Goal: Entertainment & Leisure: Browse casually

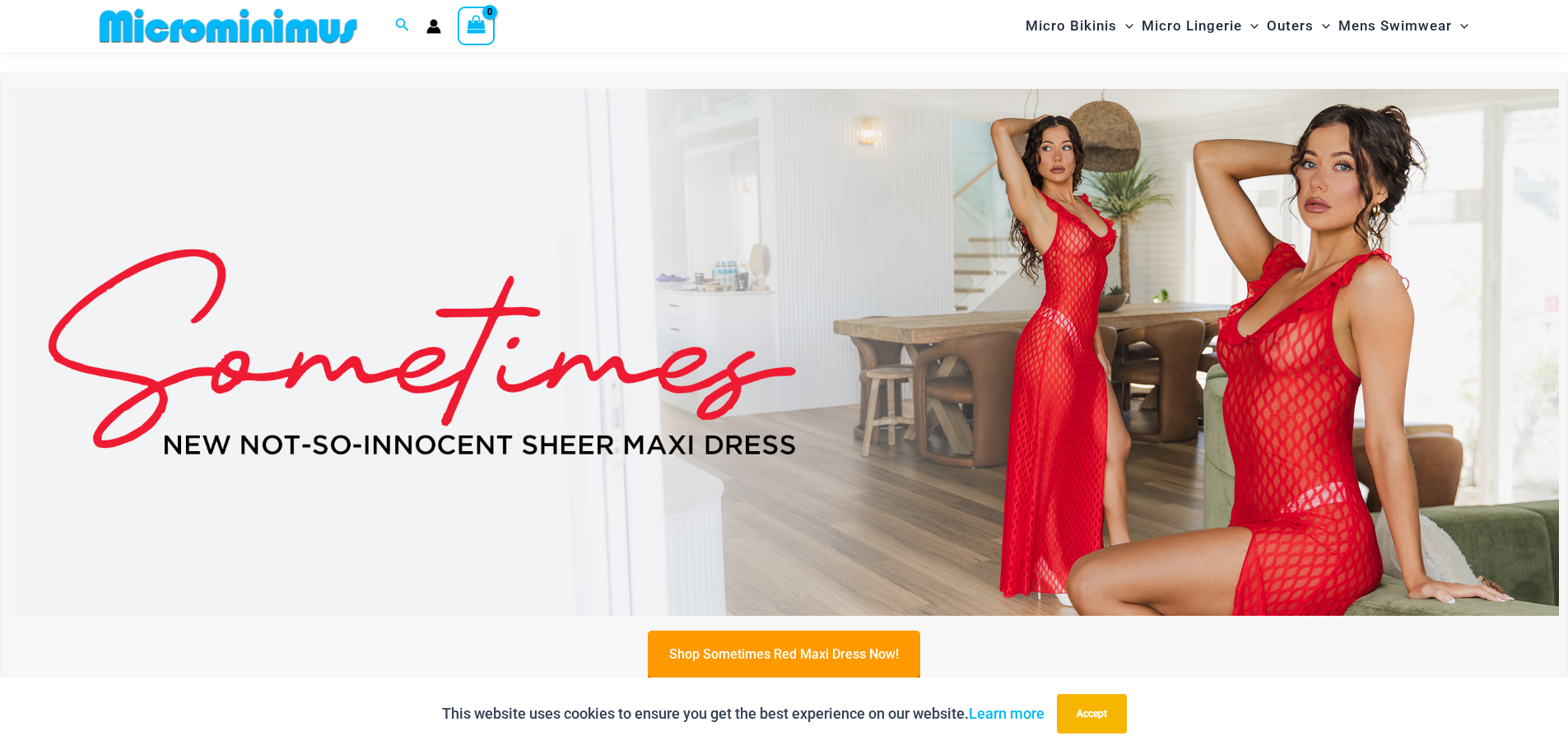
scroll to position [644, 0]
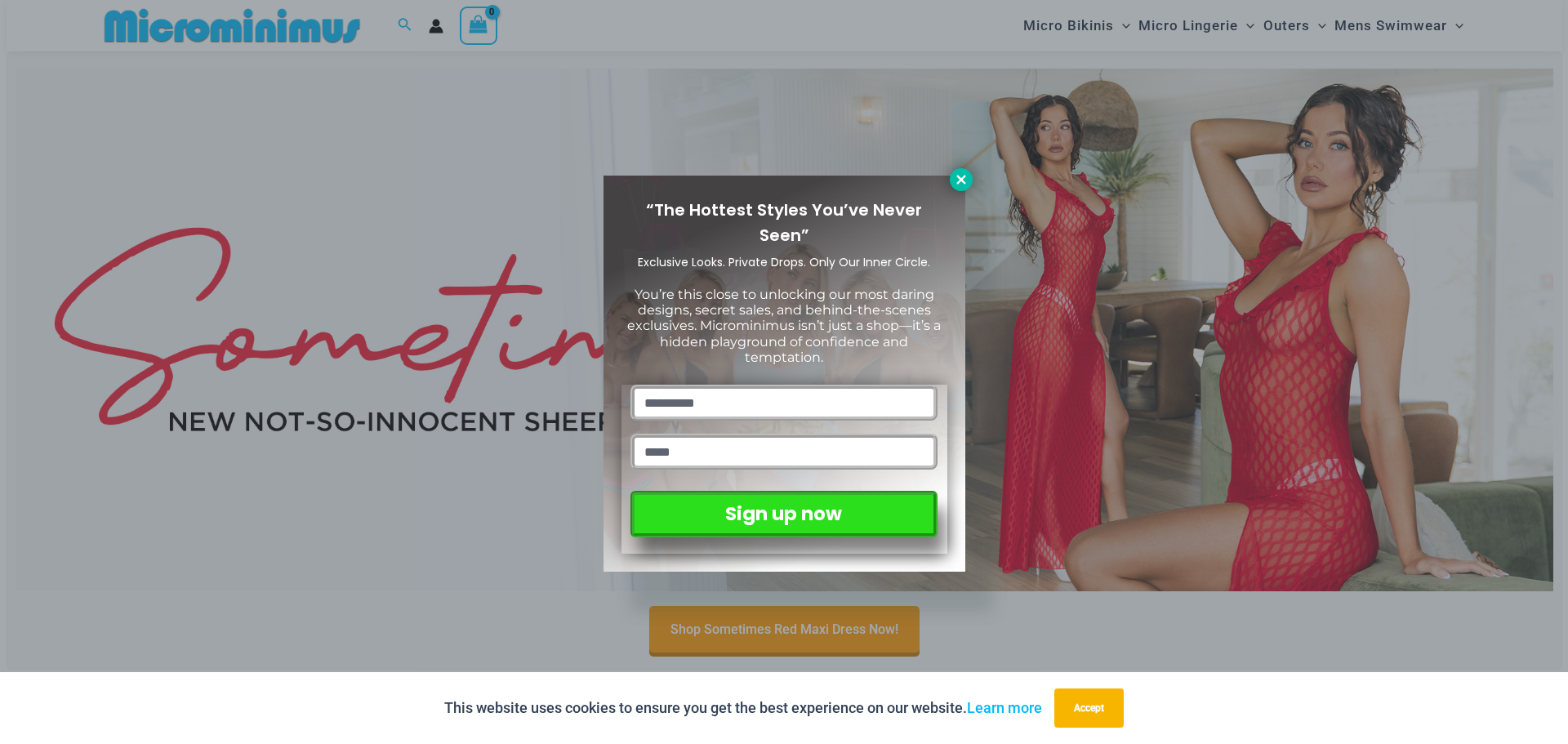
drag, startPoint x: 955, startPoint y: 178, endPoint x: 947, endPoint y: 226, distance: 48.7
click at [955, 178] on icon at bounding box center [961, 179] width 15 height 15
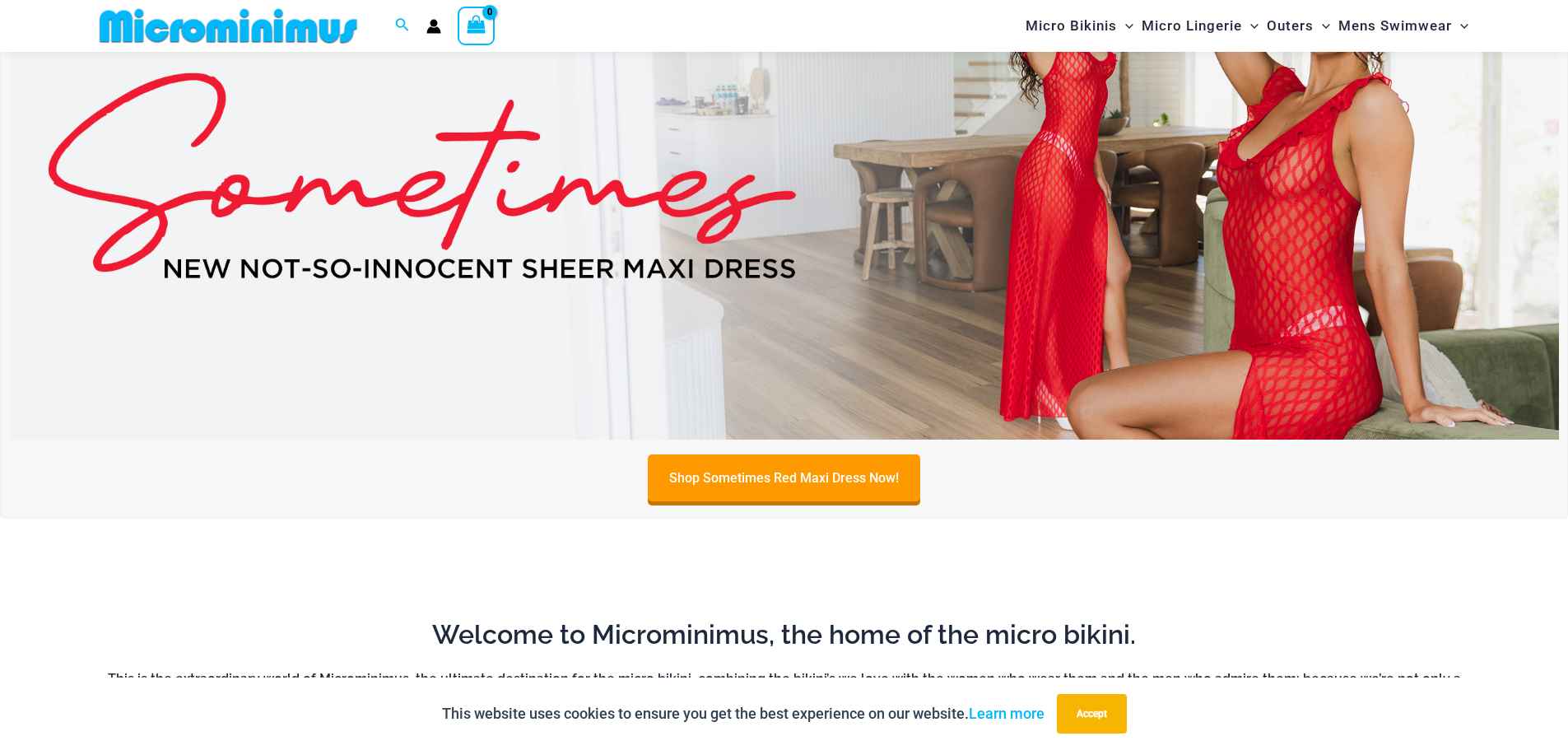
scroll to position [809, 0]
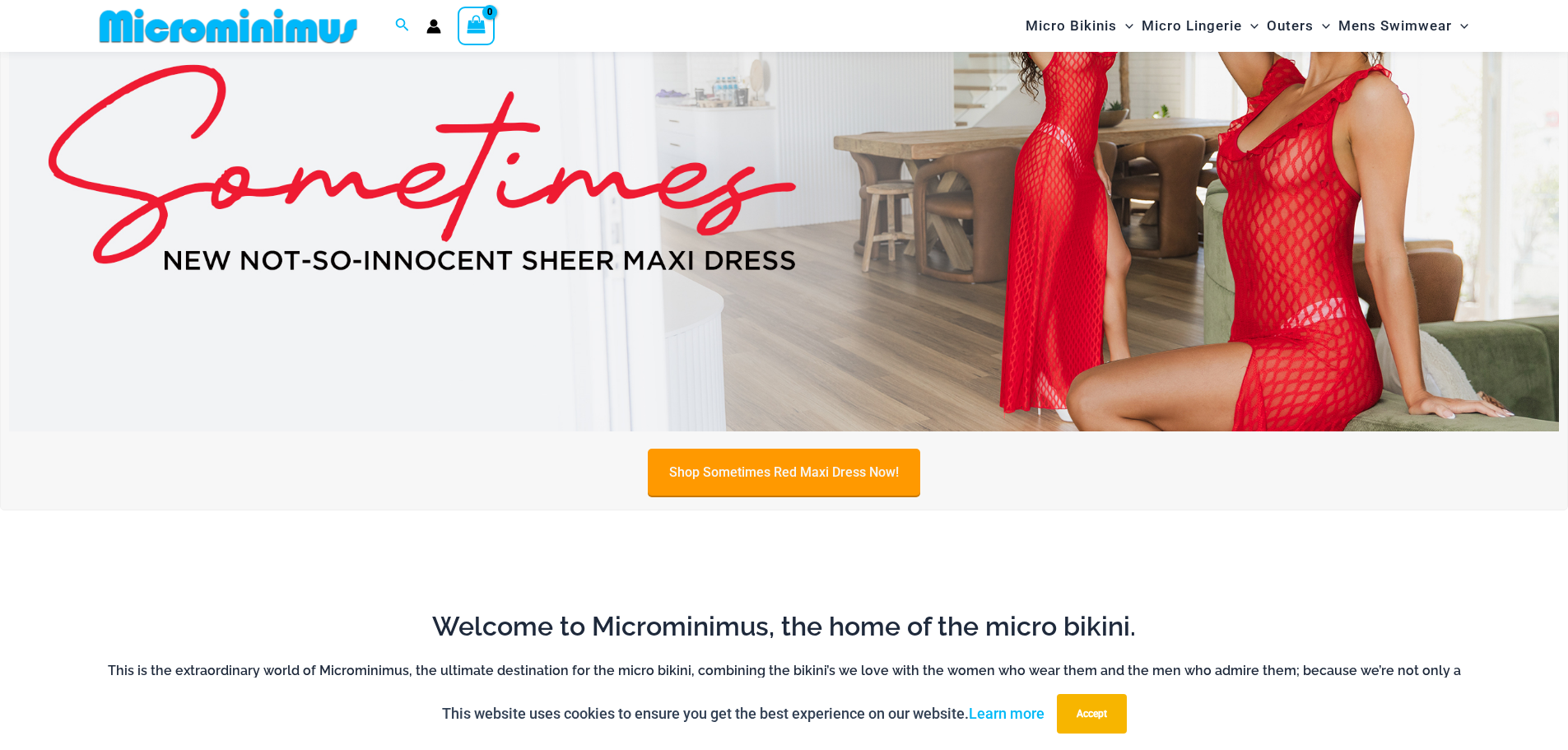
click at [865, 461] on link "Shop Sometimes Red Maxi Dress Now!" at bounding box center [784, 472] width 272 height 47
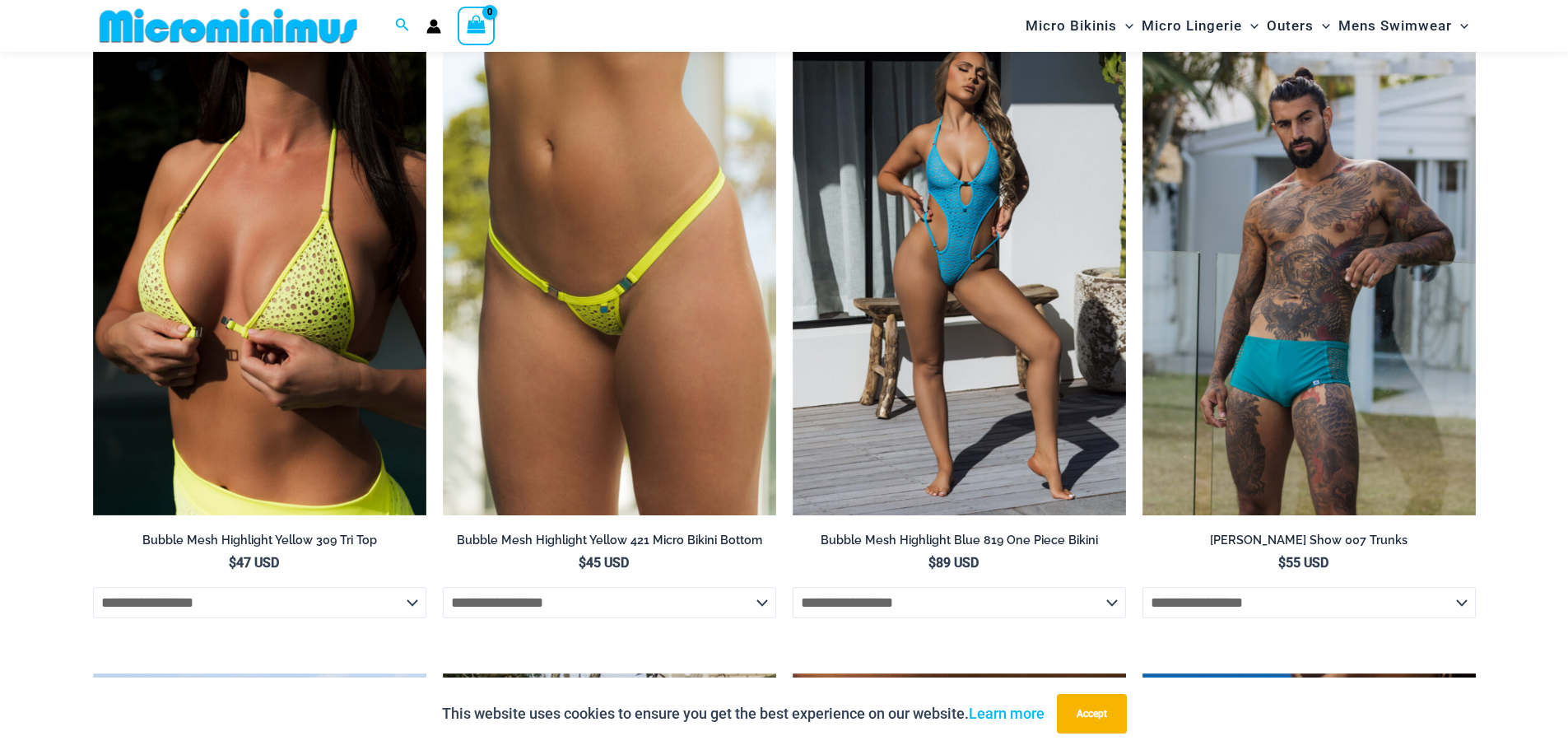
scroll to position [2300, 0]
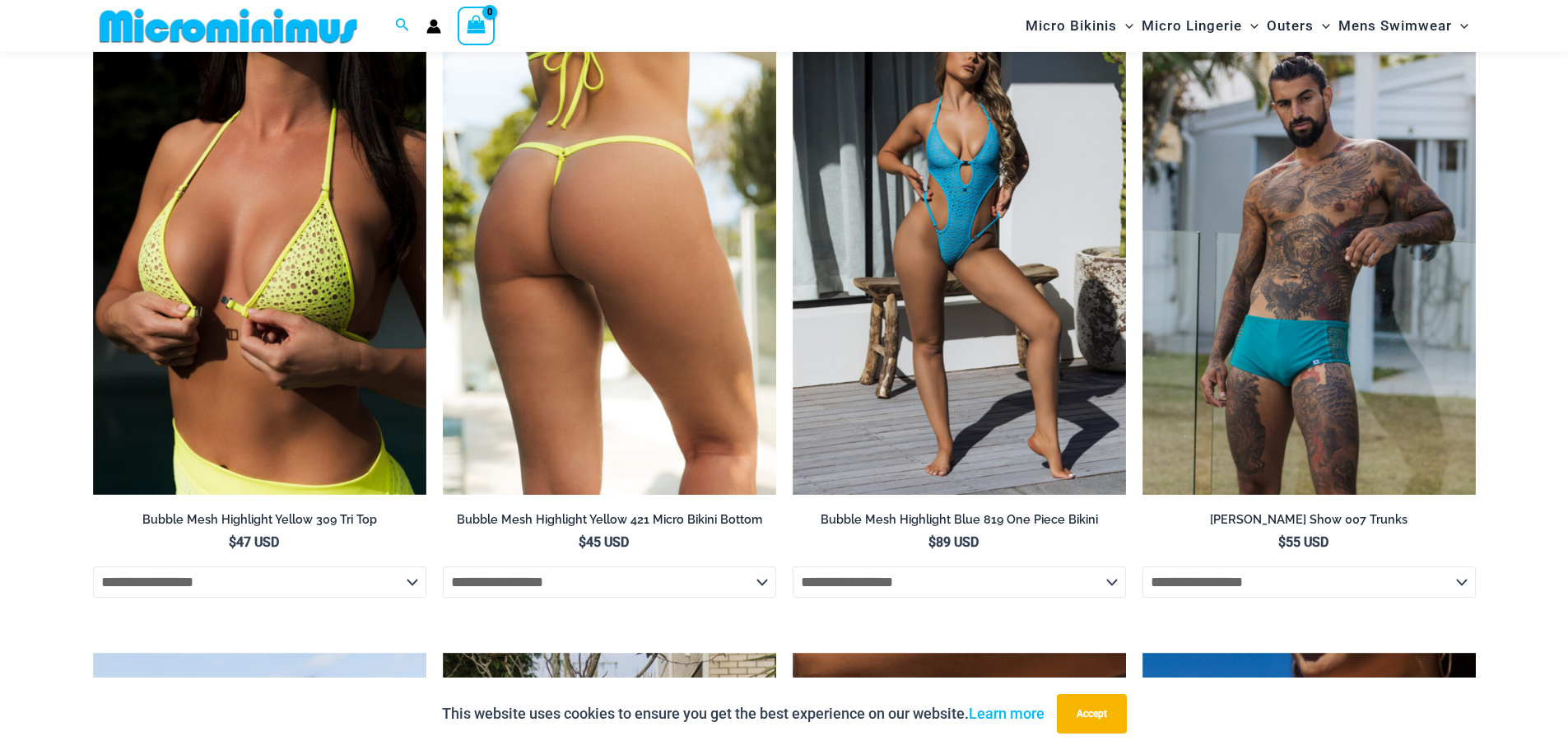
click at [645, 273] on img at bounding box center [609, 245] width 333 height 501
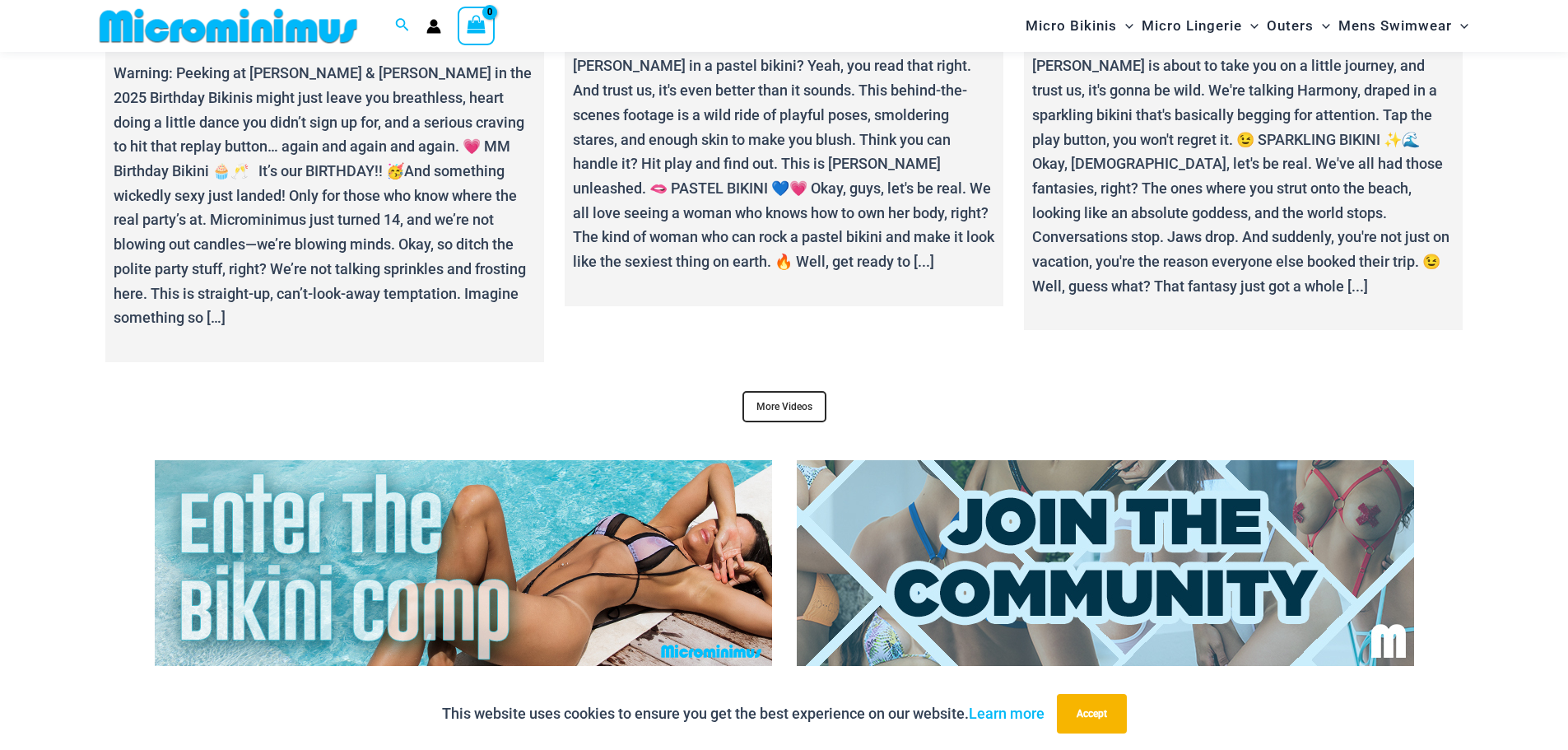
scroll to position [6573, 0]
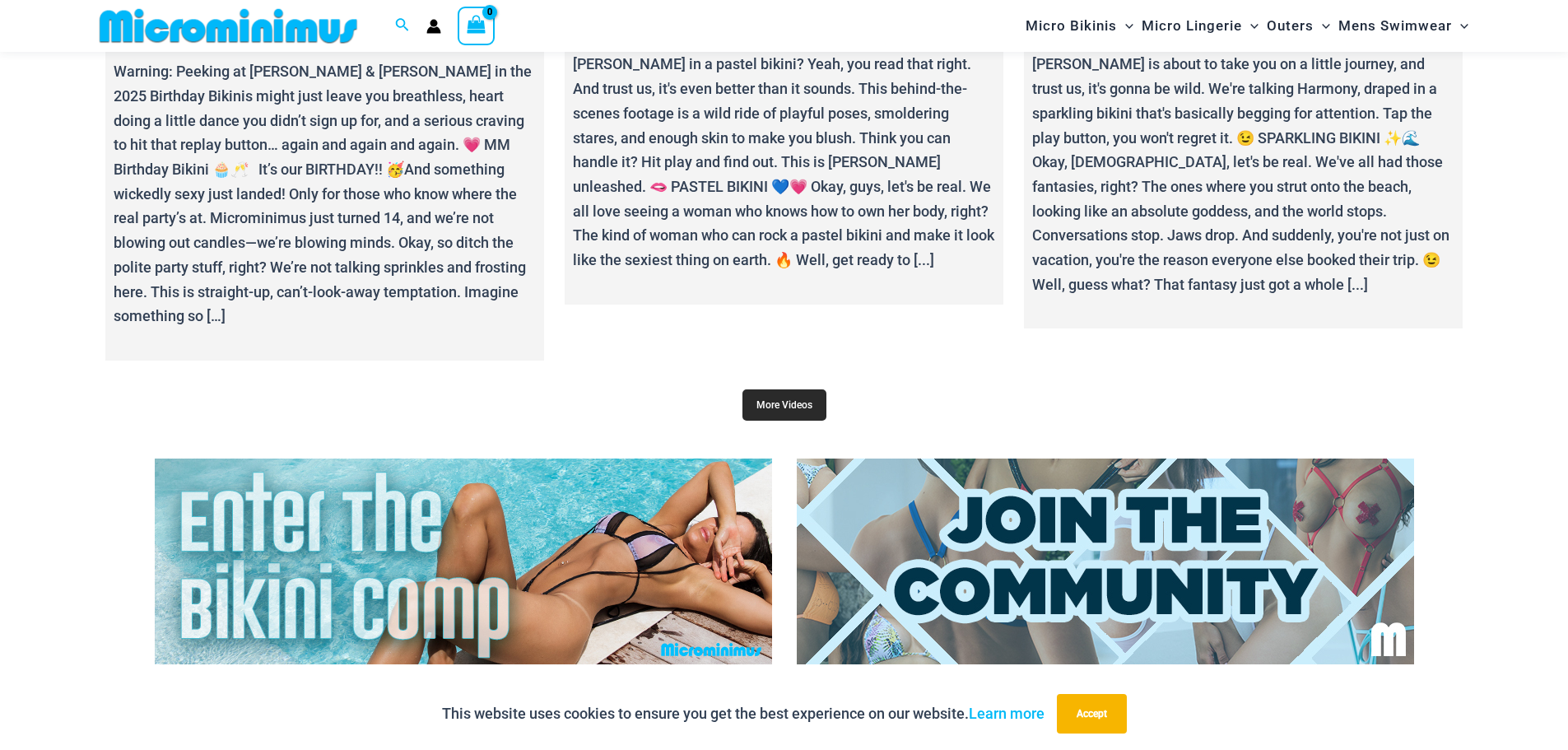
click at [779, 389] on link "More Videos" at bounding box center [784, 404] width 84 height 31
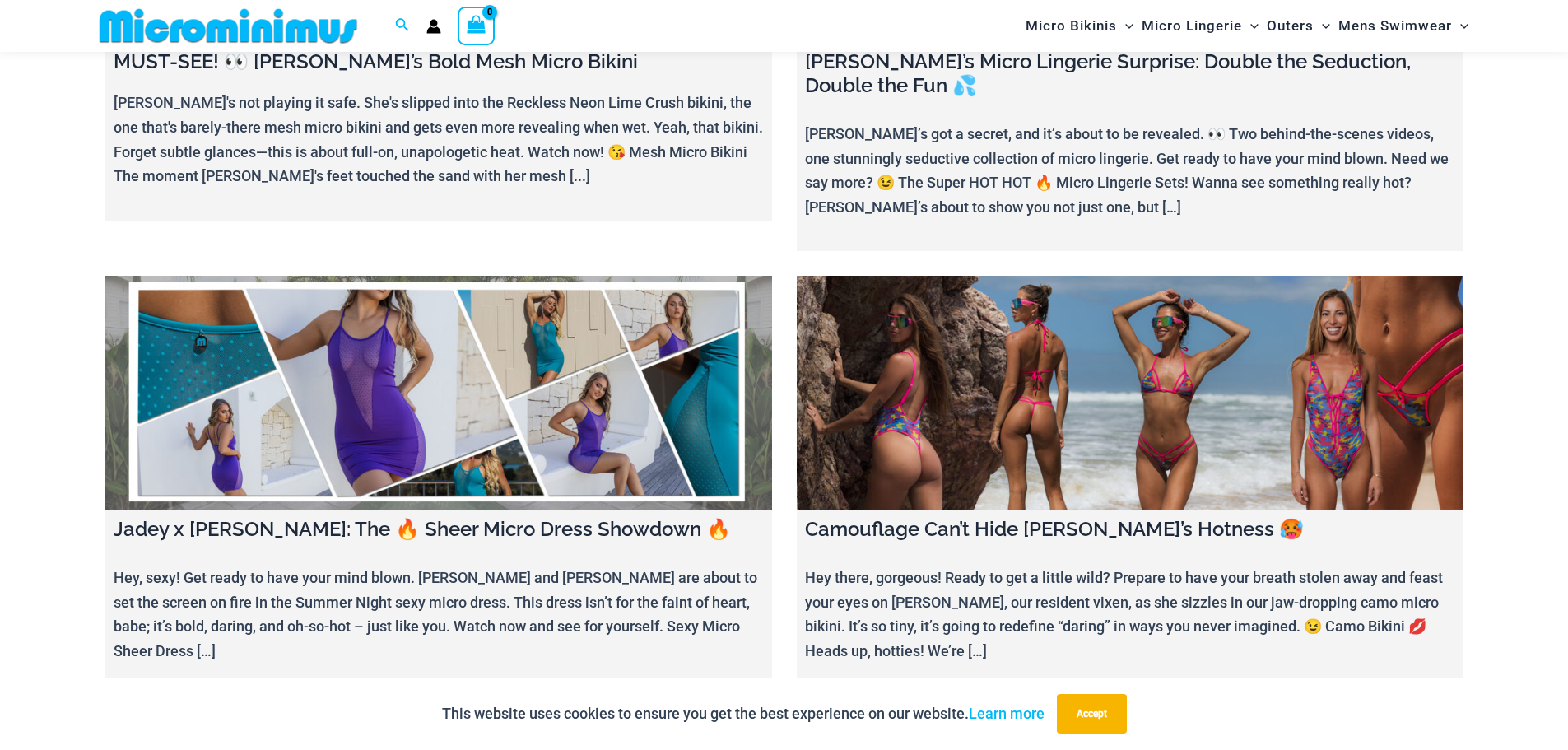
scroll to position [1222, 0]
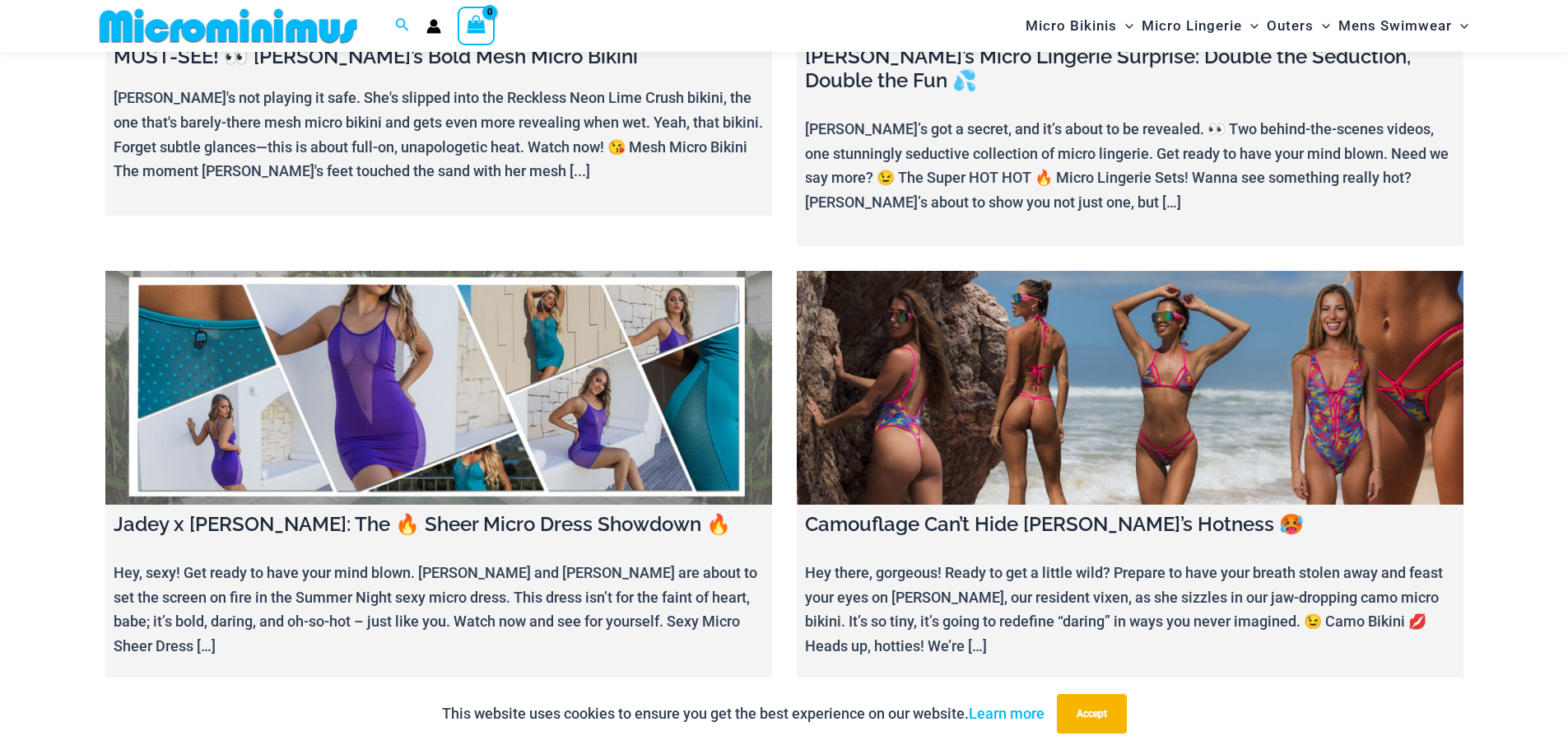
click at [1119, 420] on link at bounding box center [1130, 387] width 667 height 234
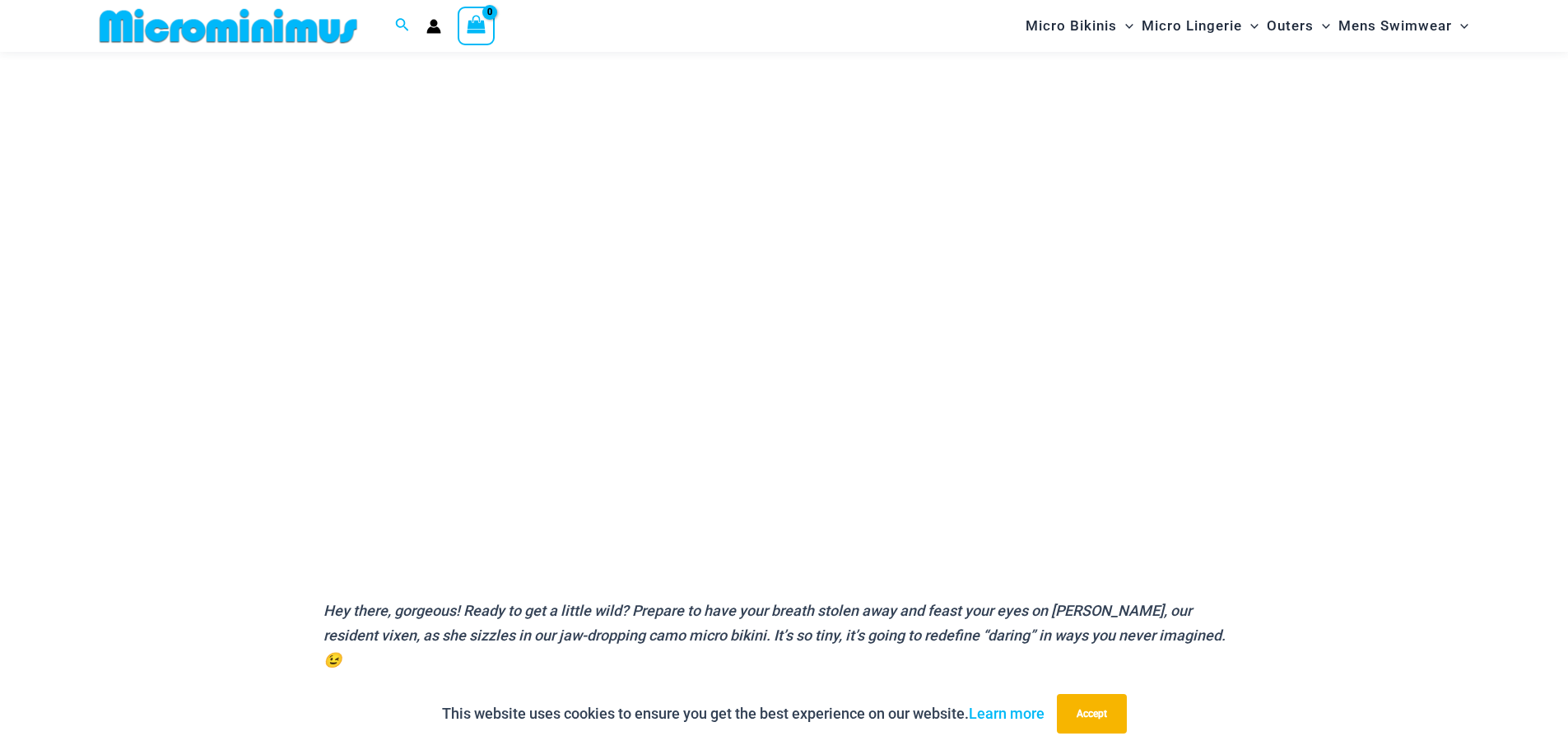
scroll to position [151, 0]
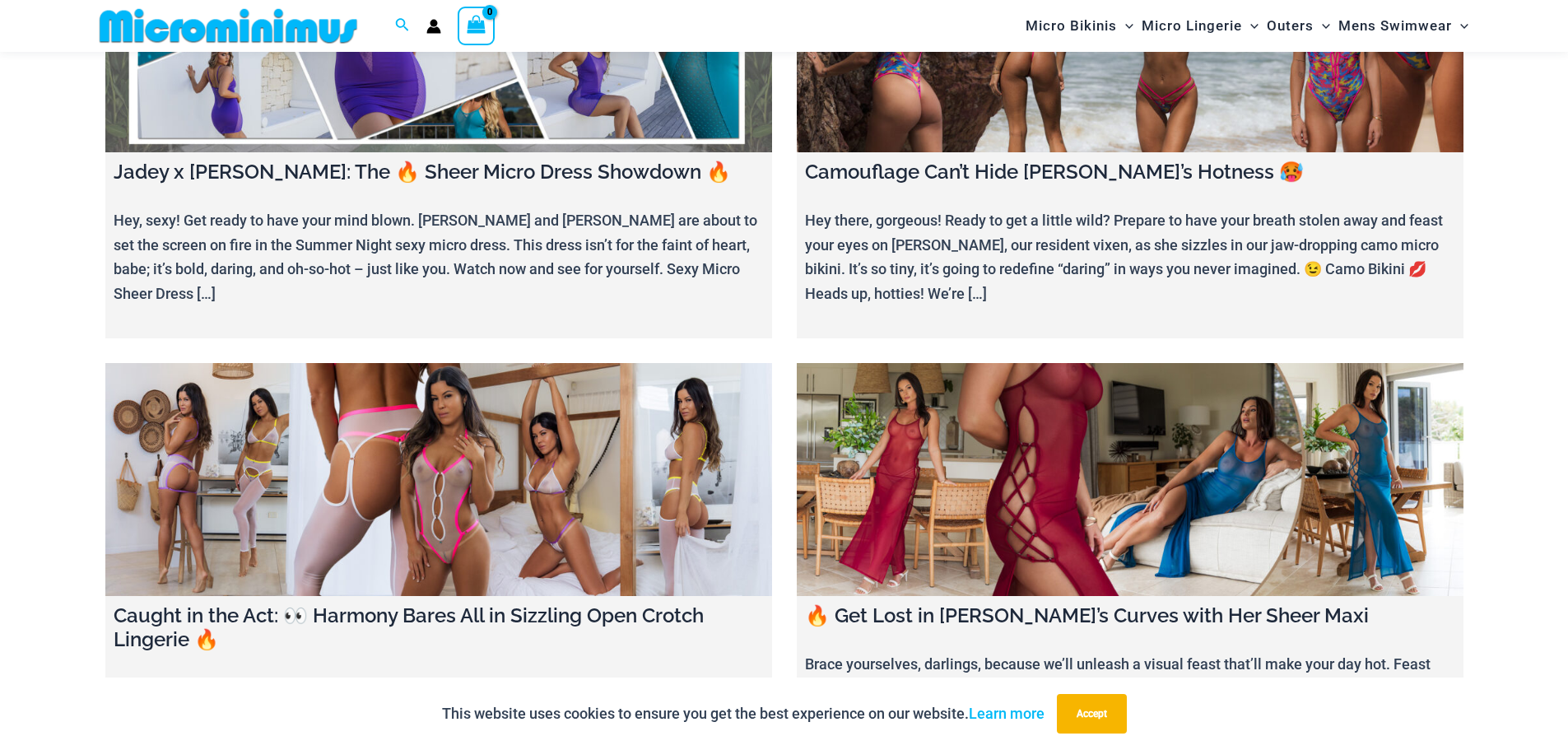
scroll to position [1634, 0]
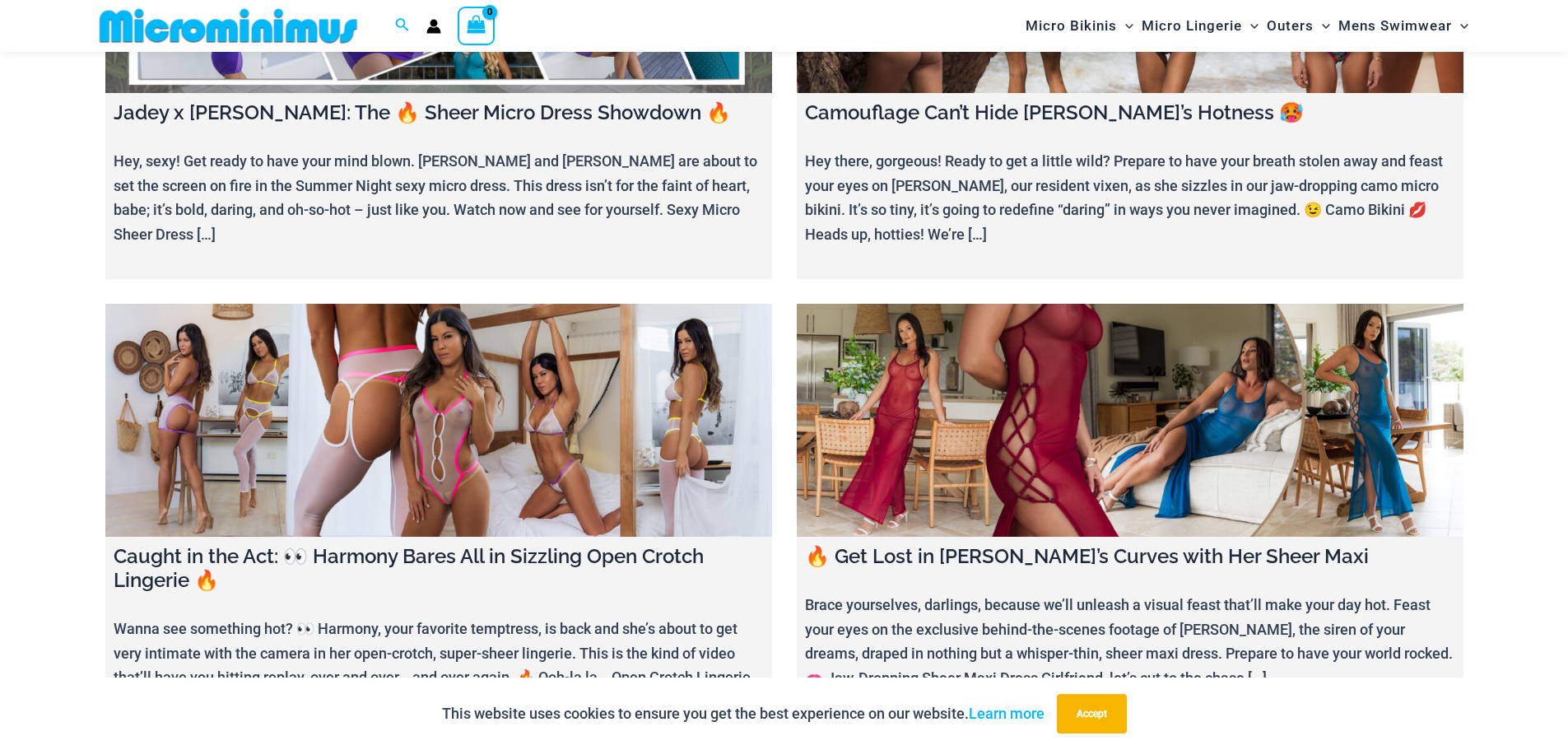
click at [1013, 411] on link at bounding box center [1130, 420] width 667 height 234
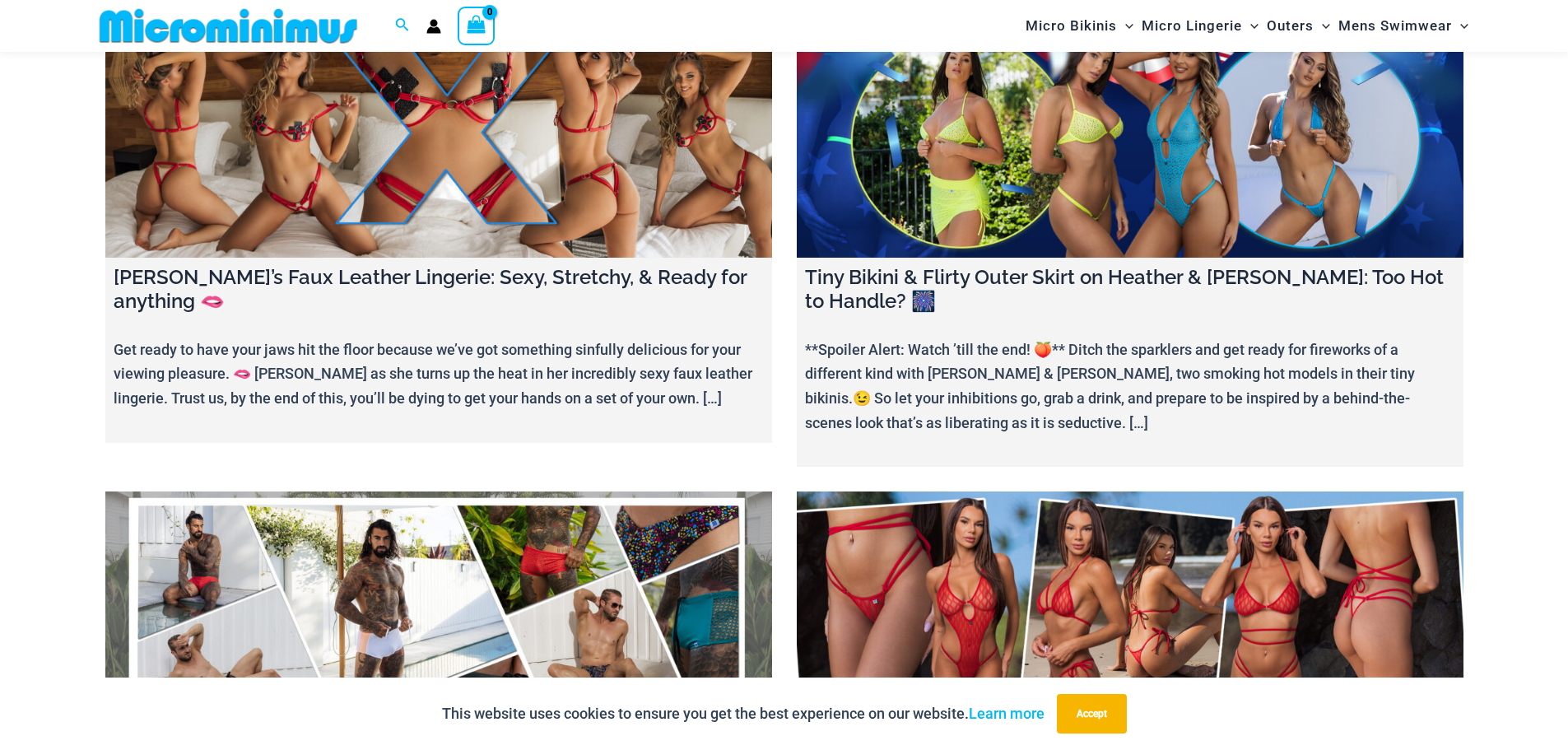
scroll to position [2375, 0]
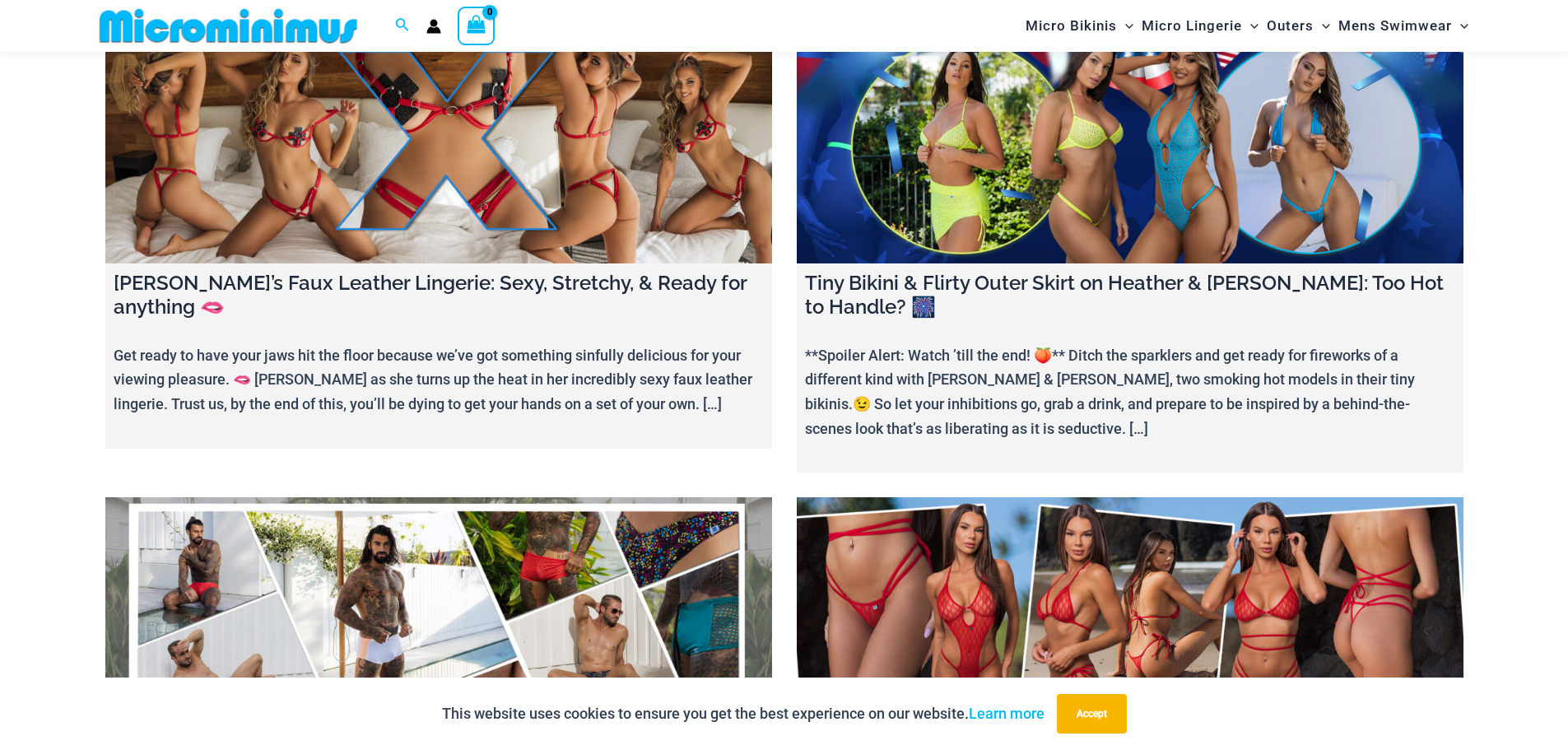
click at [1150, 181] on link at bounding box center [1130, 146] width 667 height 234
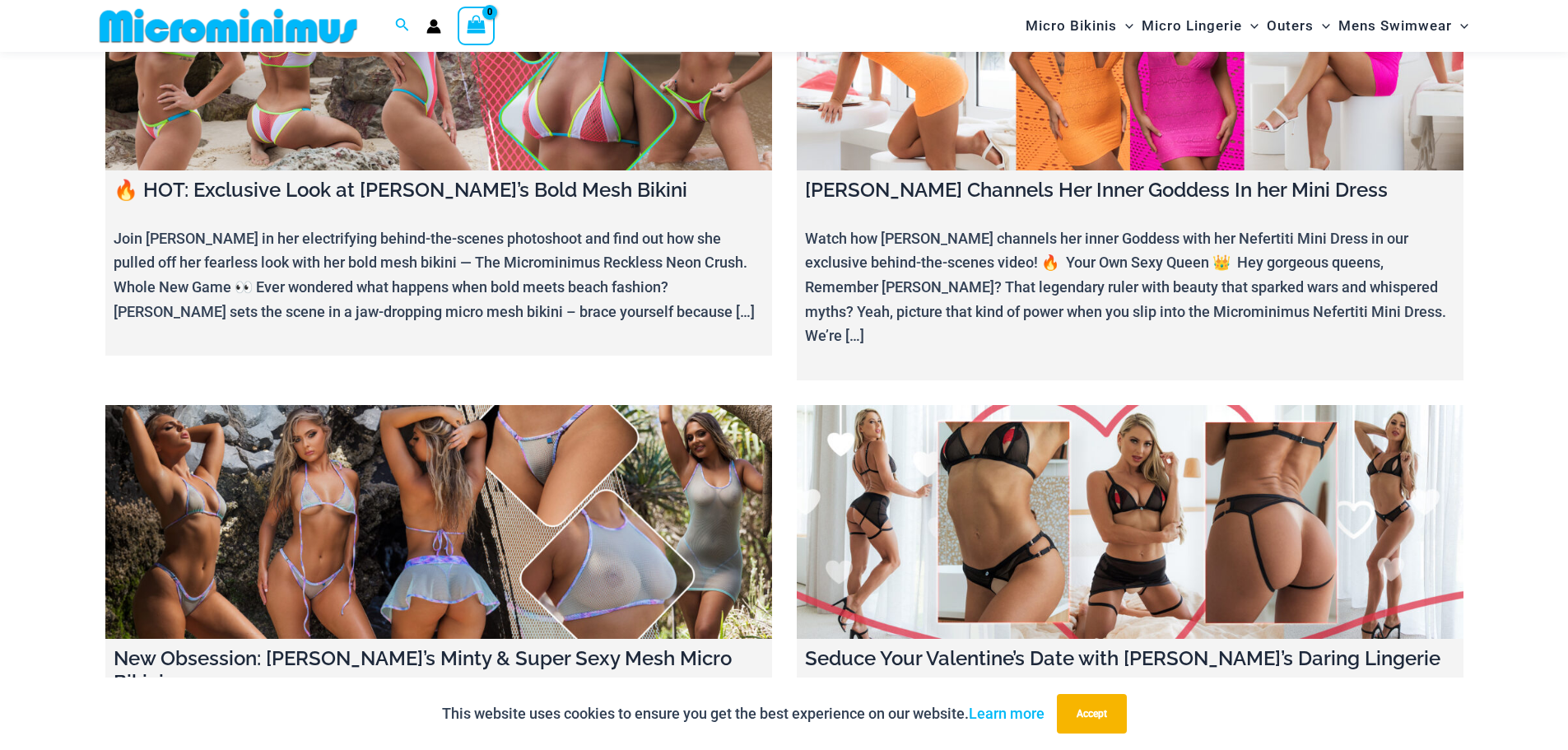
scroll to position [6163, 0]
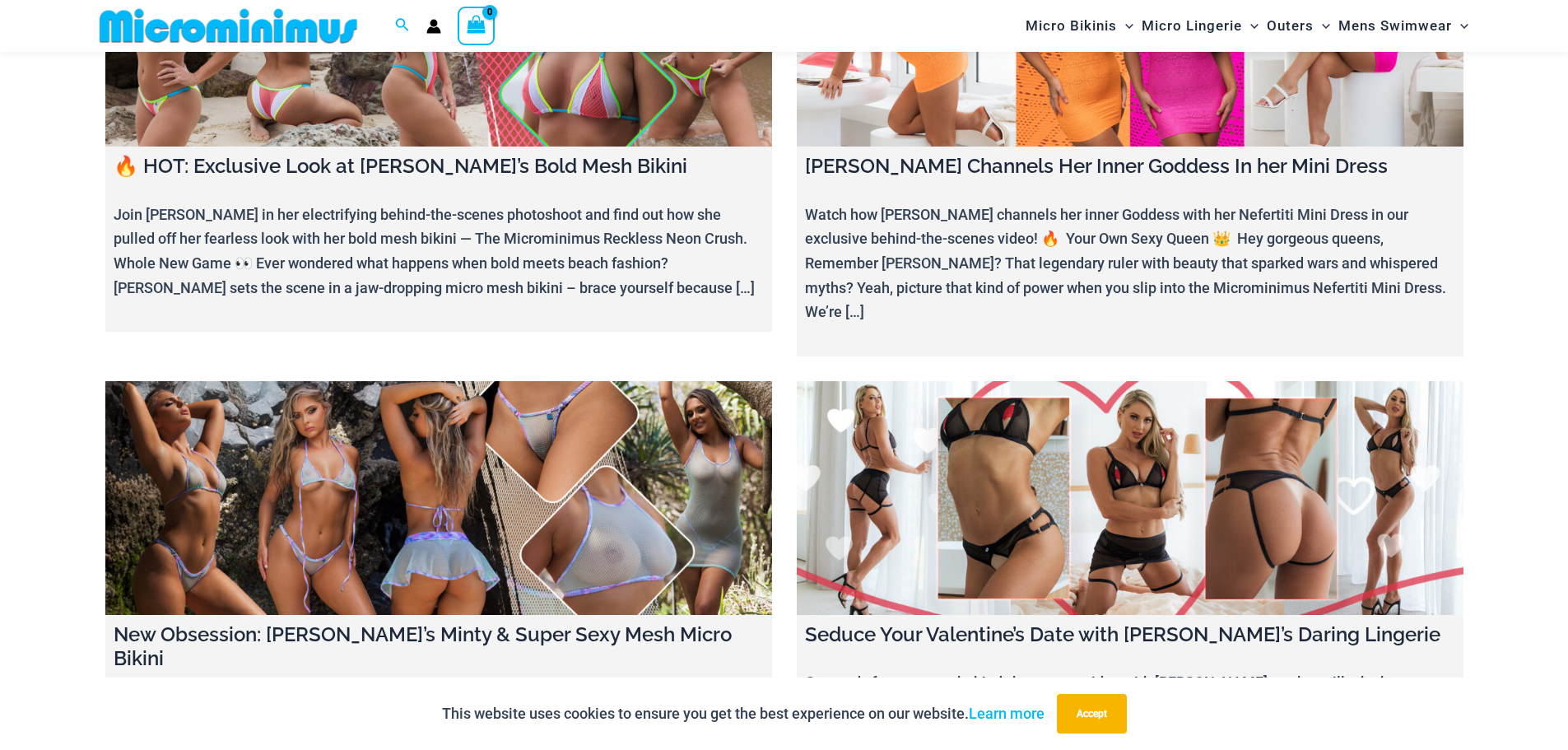
click at [540, 416] on link at bounding box center [438, 498] width 667 height 234
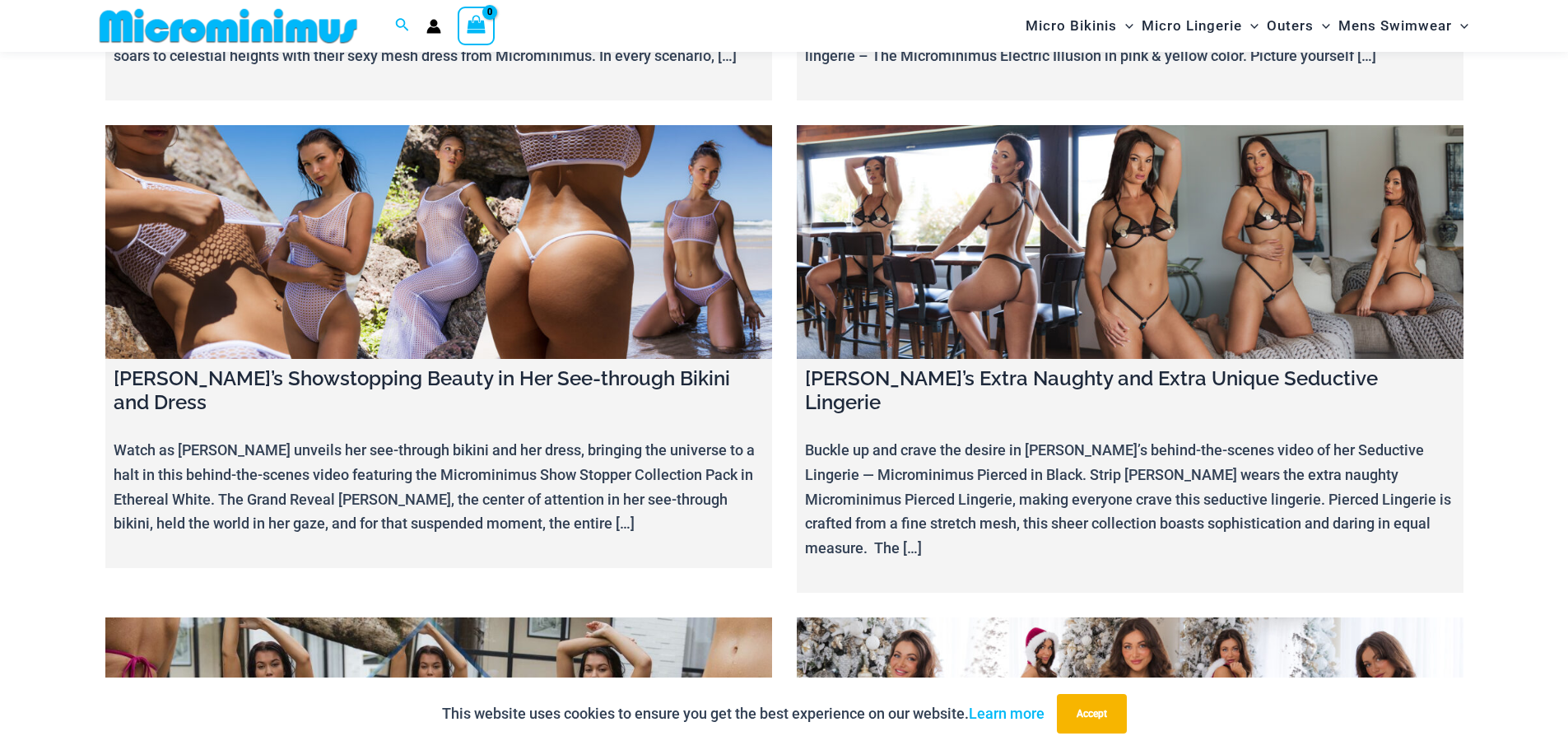
scroll to position [7810, 0]
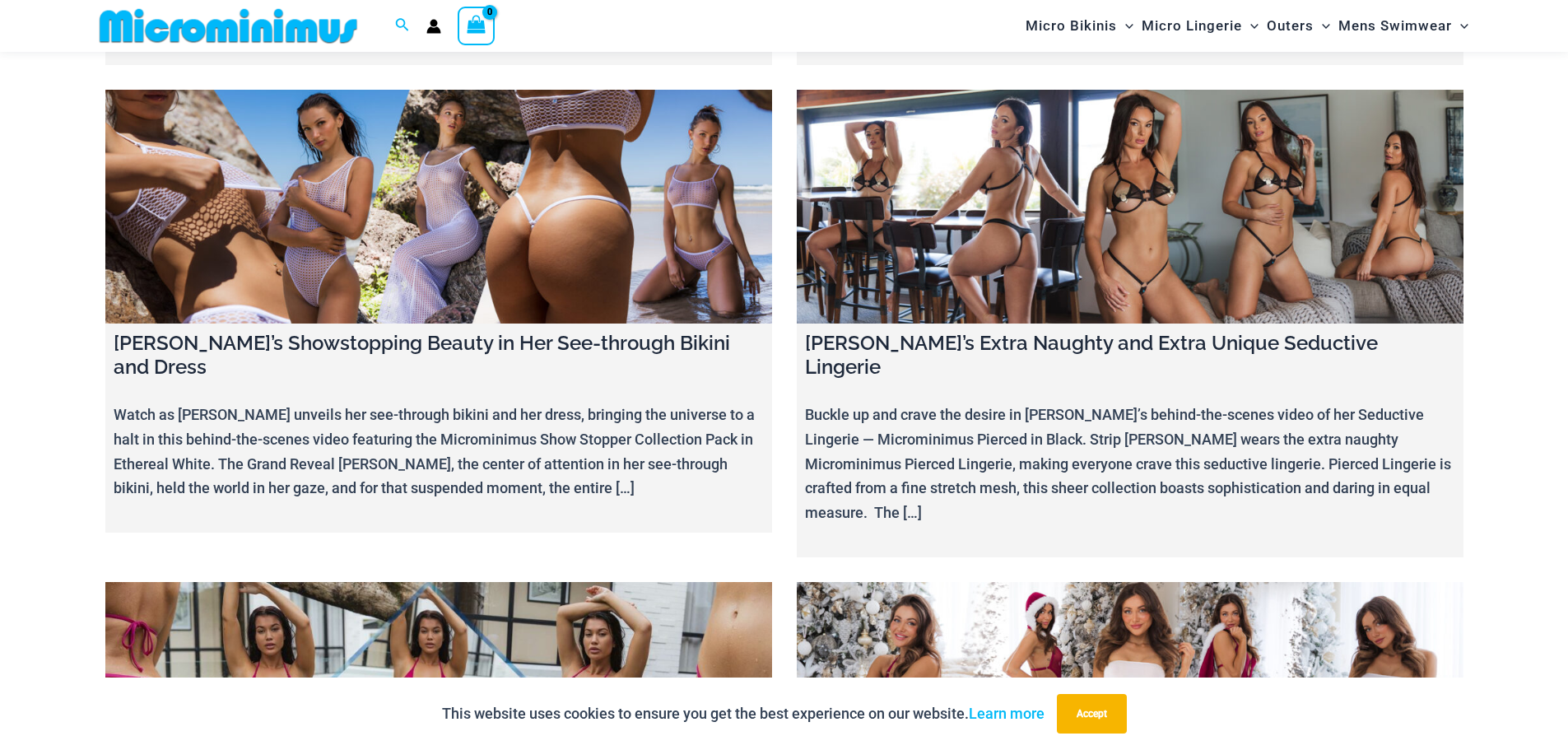
click at [454, 583] on link at bounding box center [438, 699] width 667 height 234
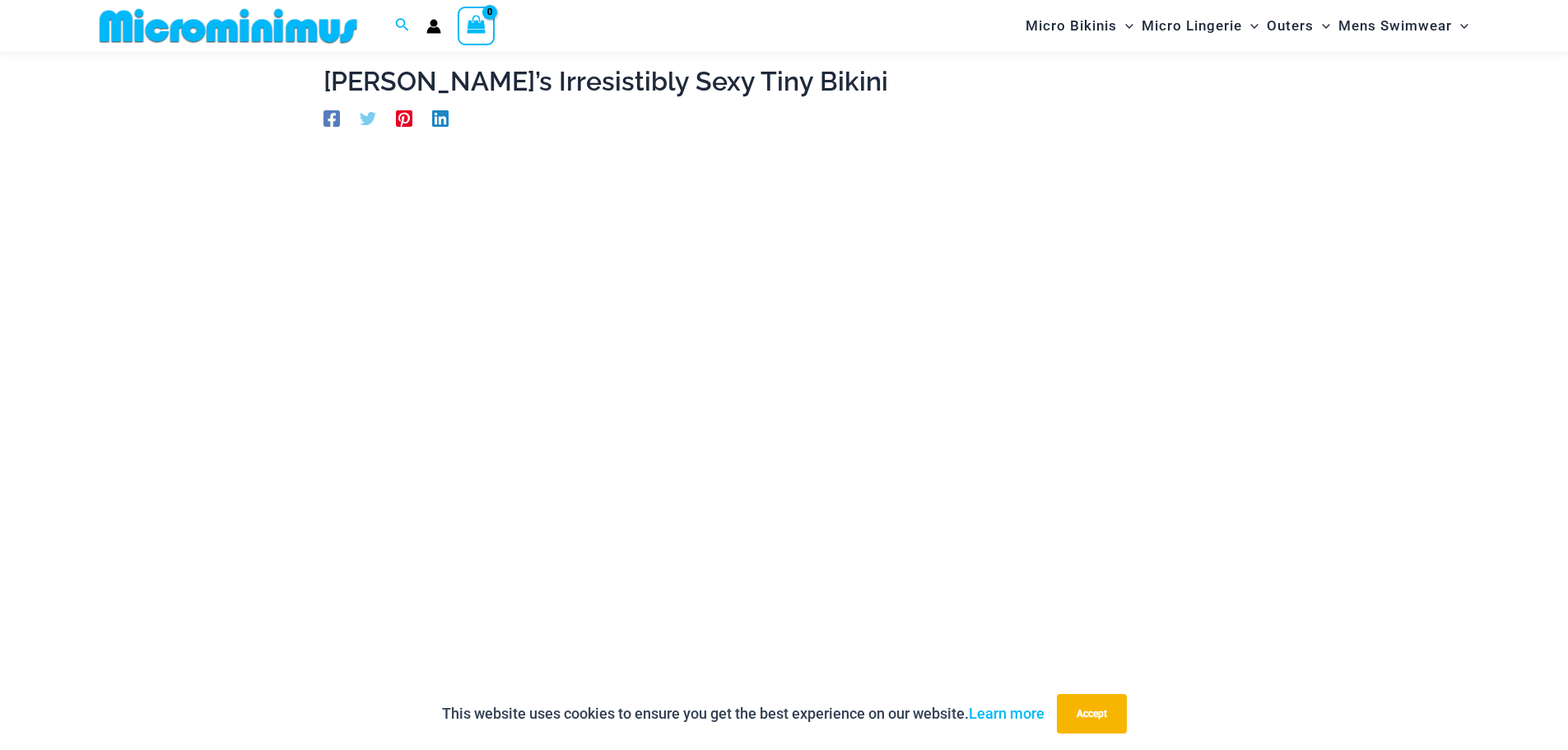
scroll to position [18, 0]
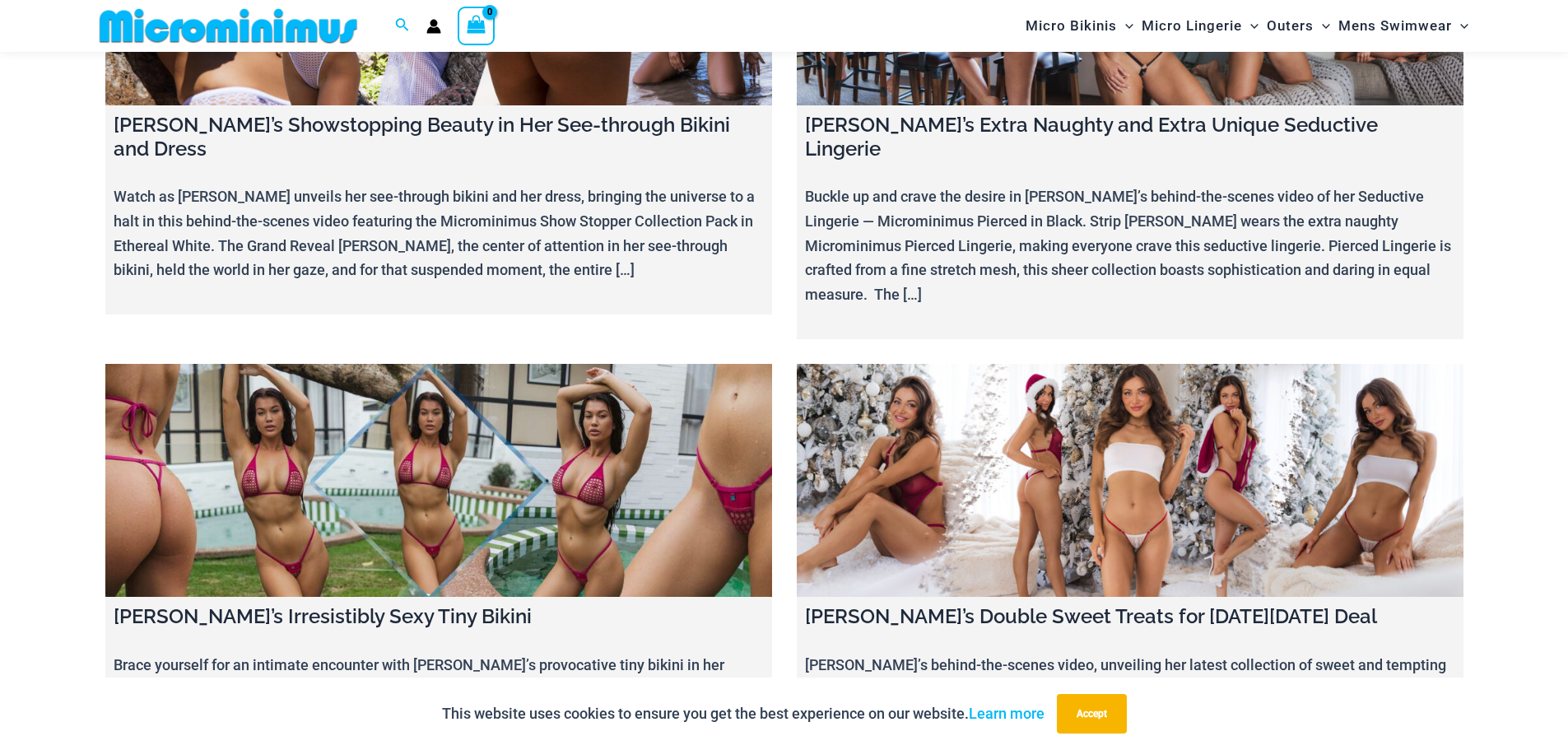
scroll to position [8057, 0]
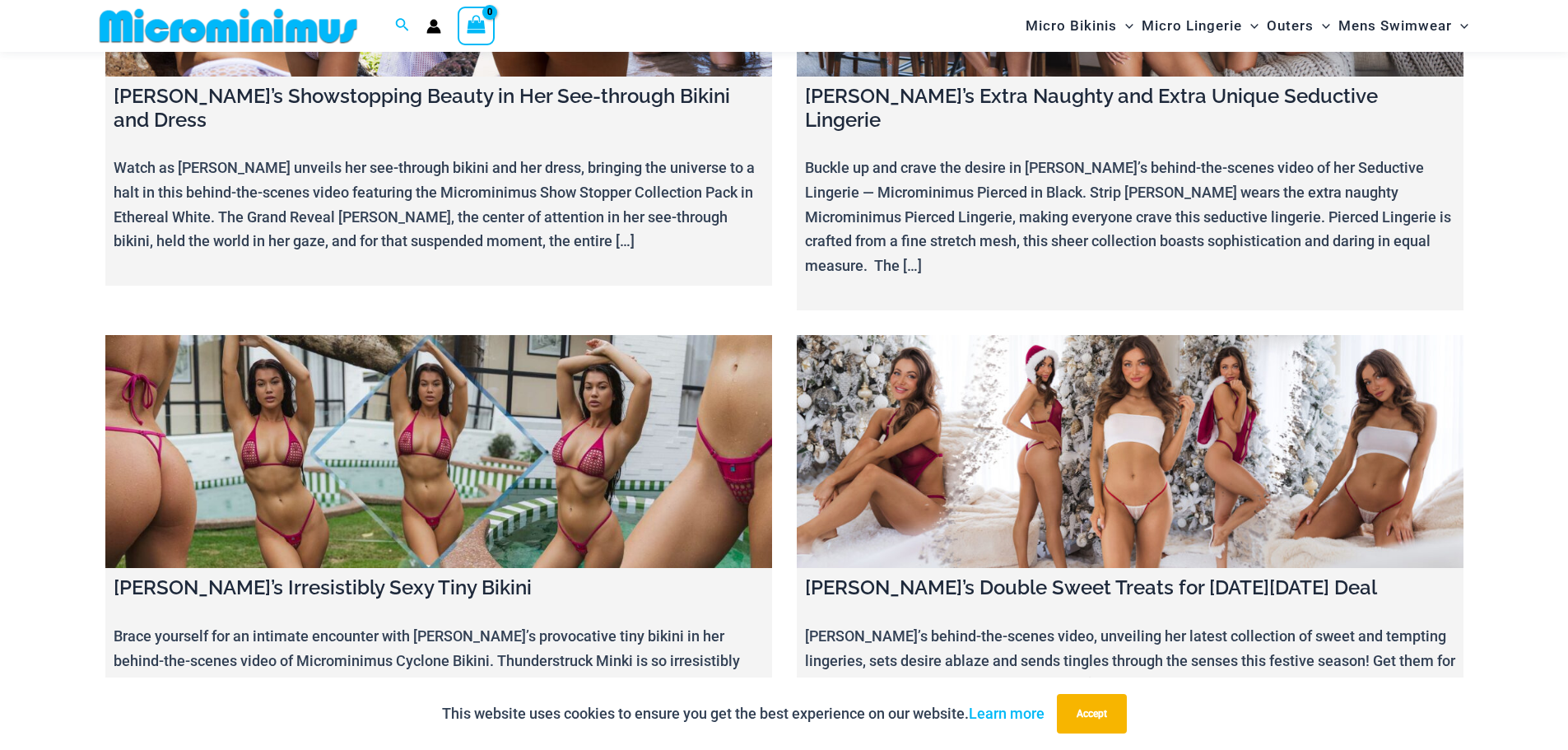
click at [1174, 335] on link at bounding box center [1130, 452] width 667 height 234
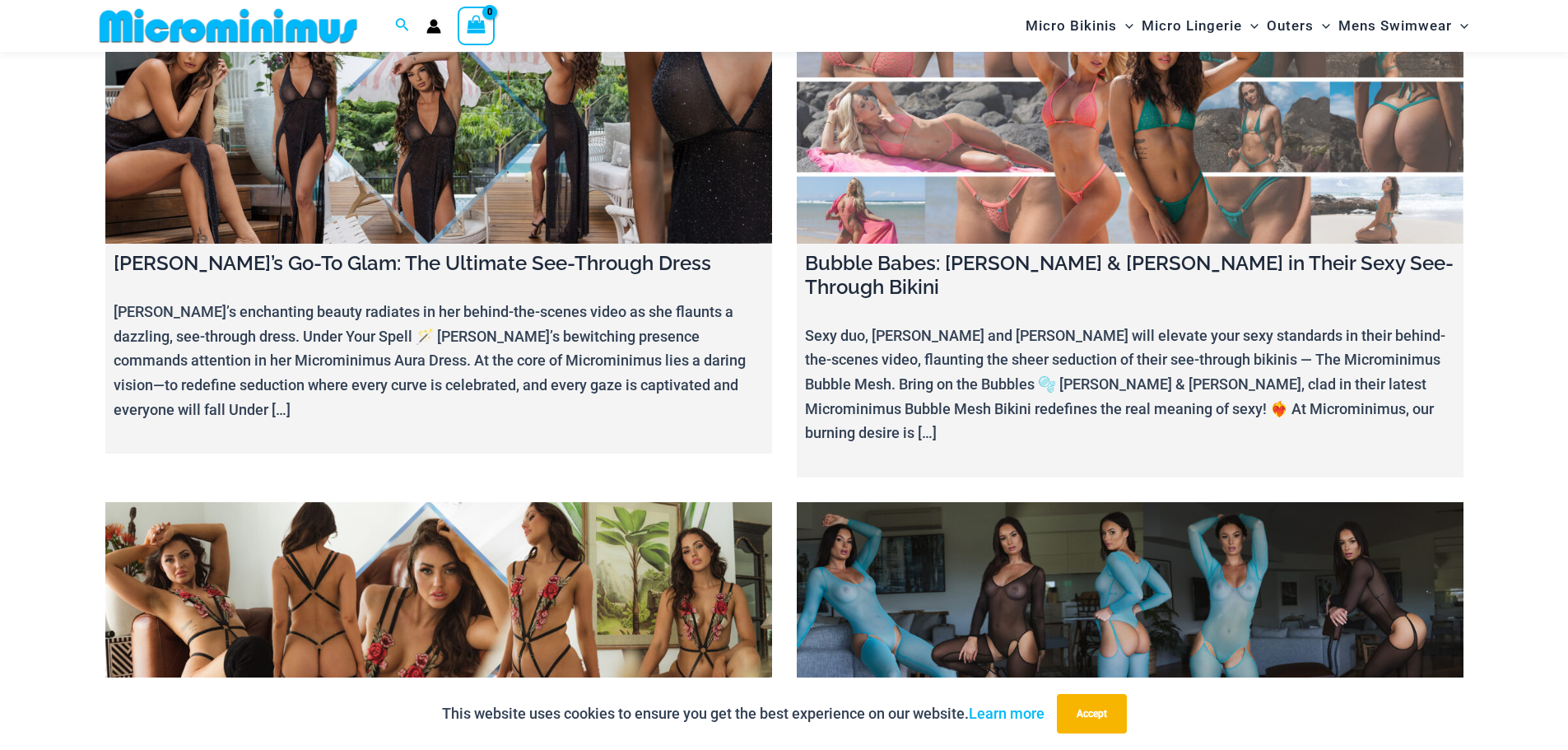
scroll to position [8878, 0]
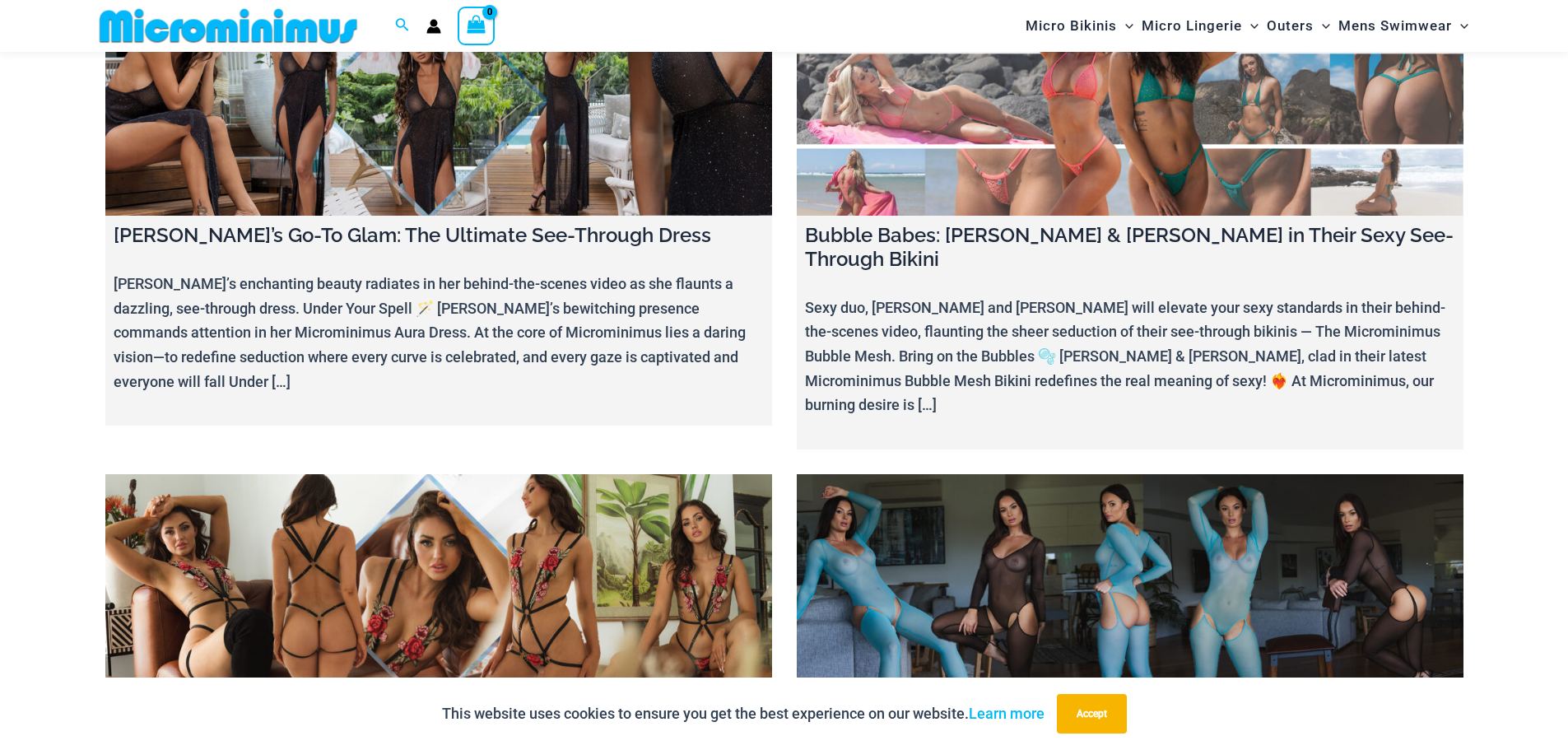
click at [1095, 474] on link at bounding box center [1130, 591] width 667 height 234
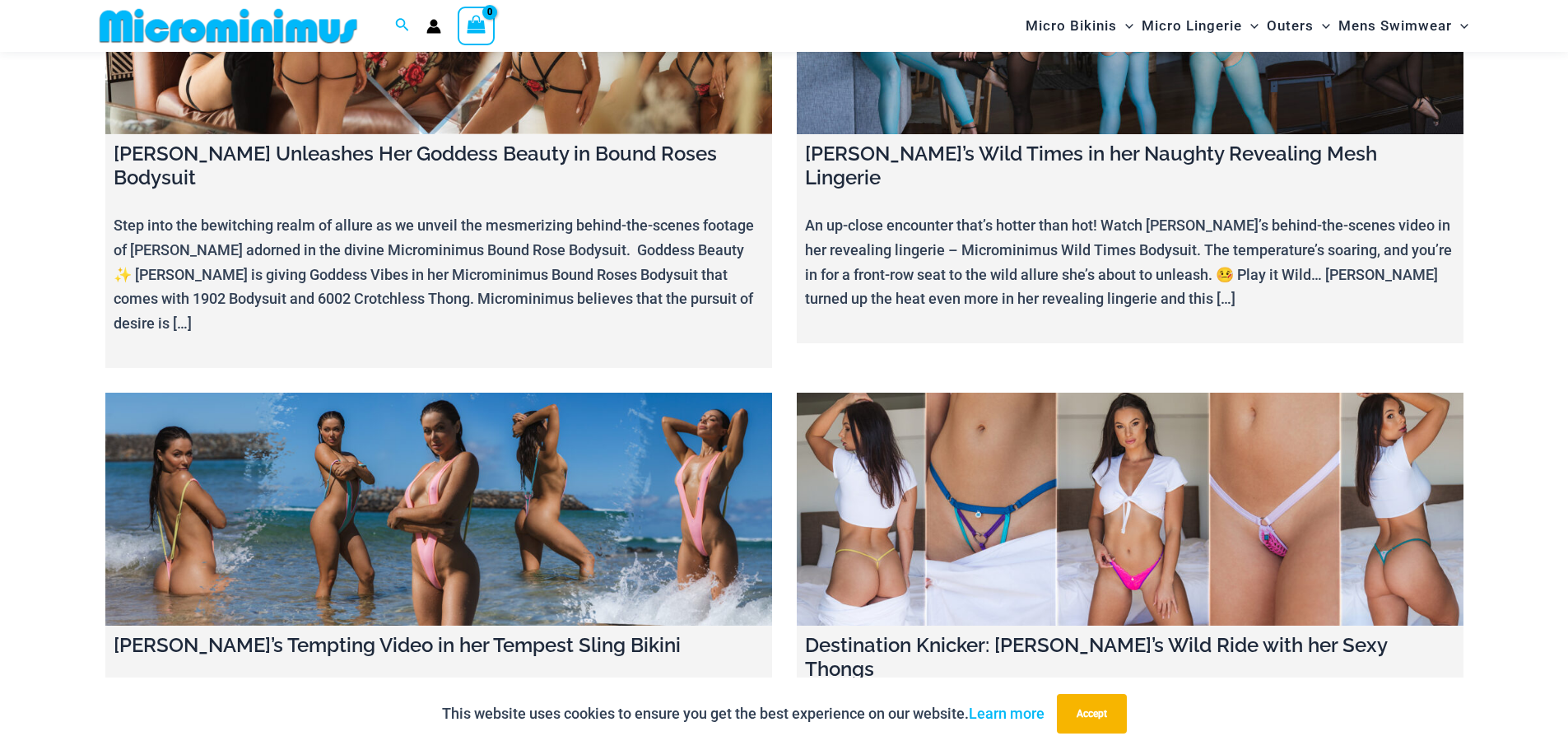
scroll to position [9454, 0]
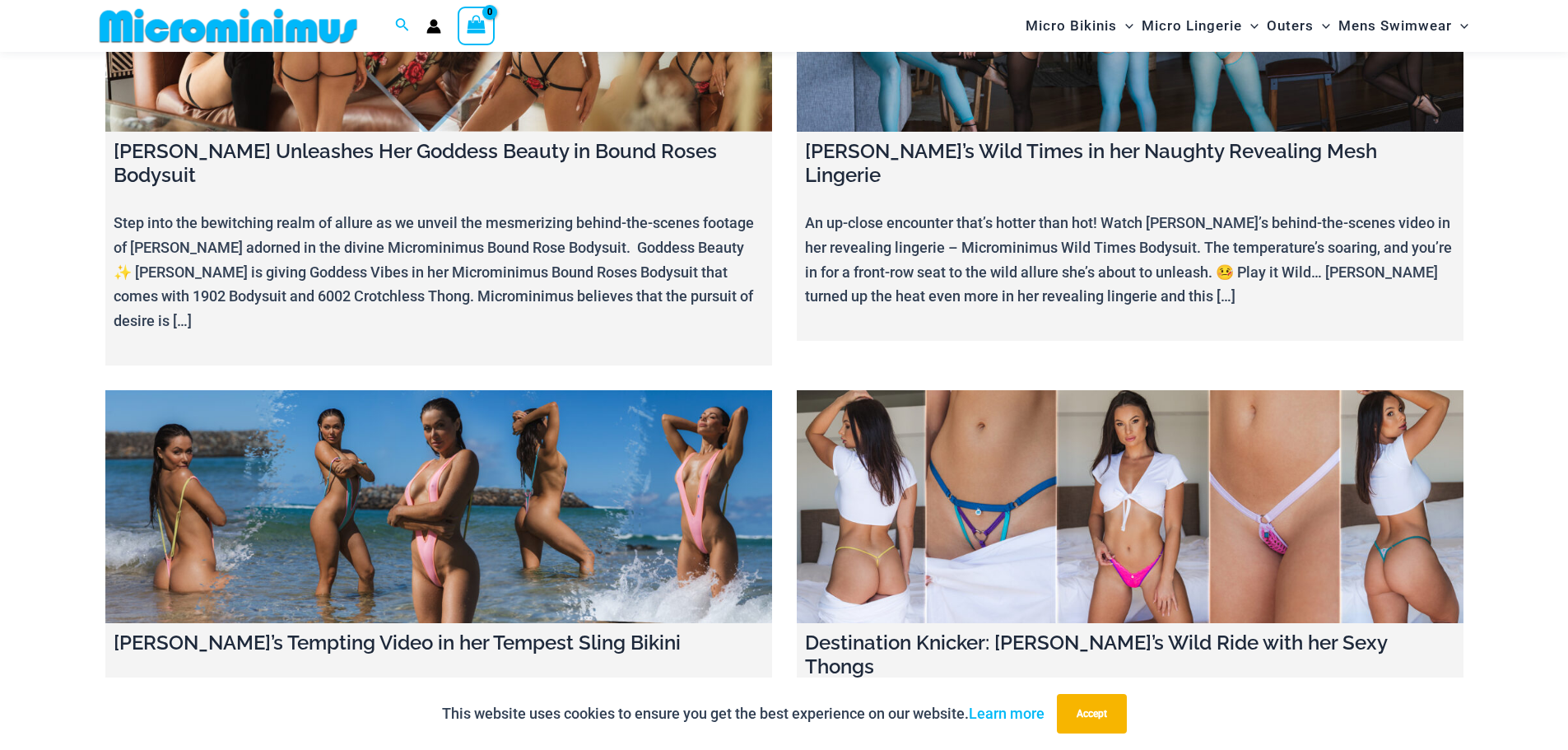
click at [1150, 390] on link at bounding box center [1130, 507] width 667 height 234
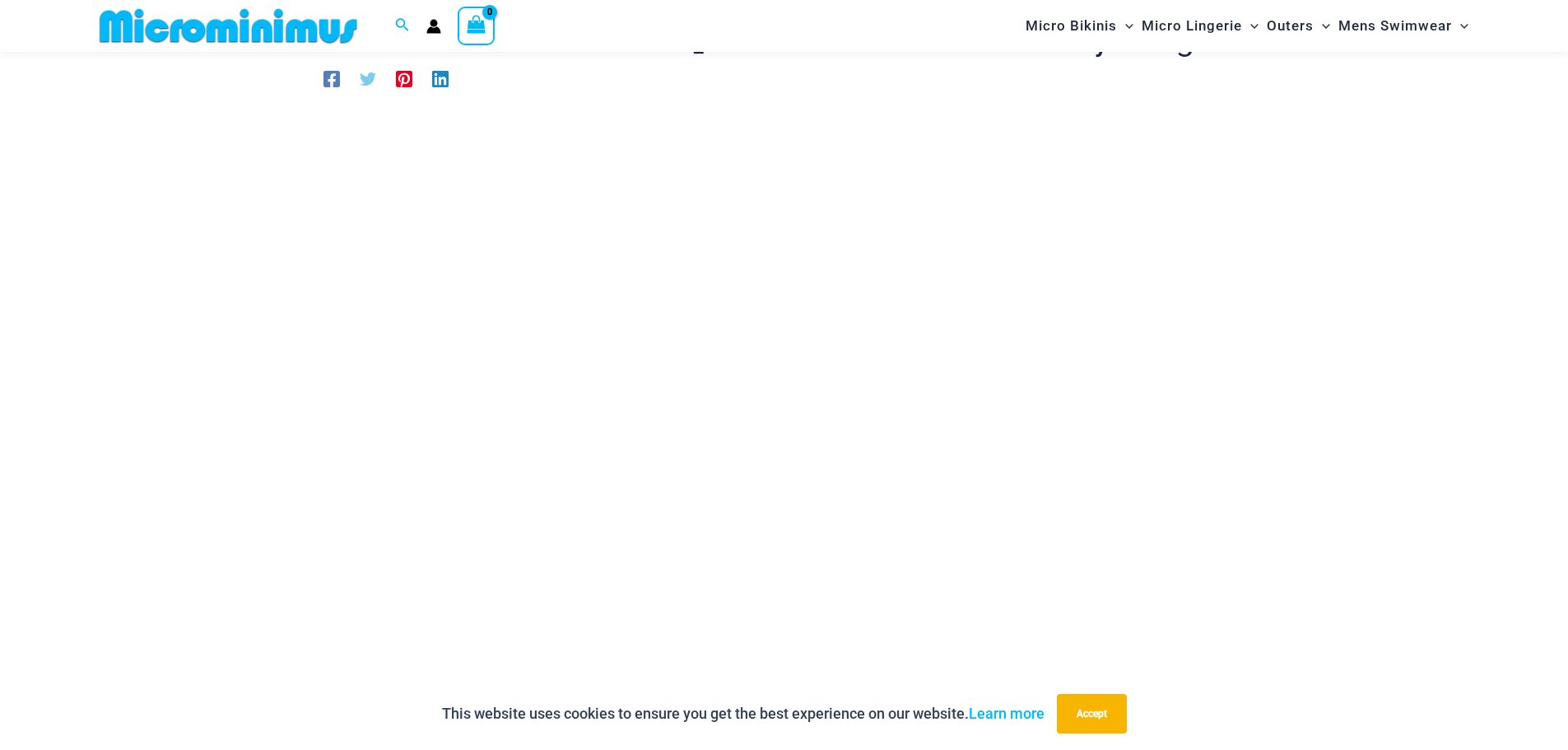
scroll to position [151, 0]
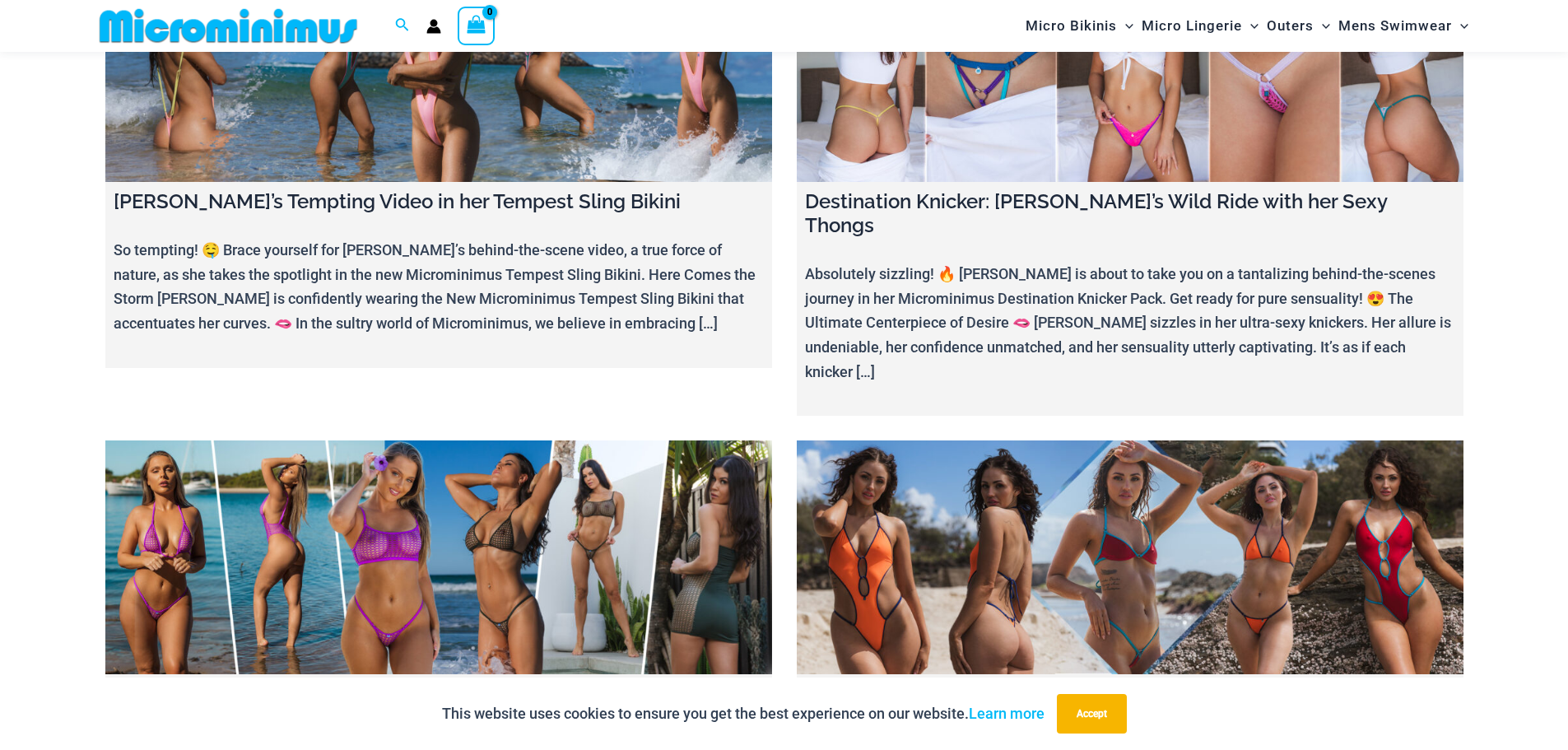
scroll to position [9946, 0]
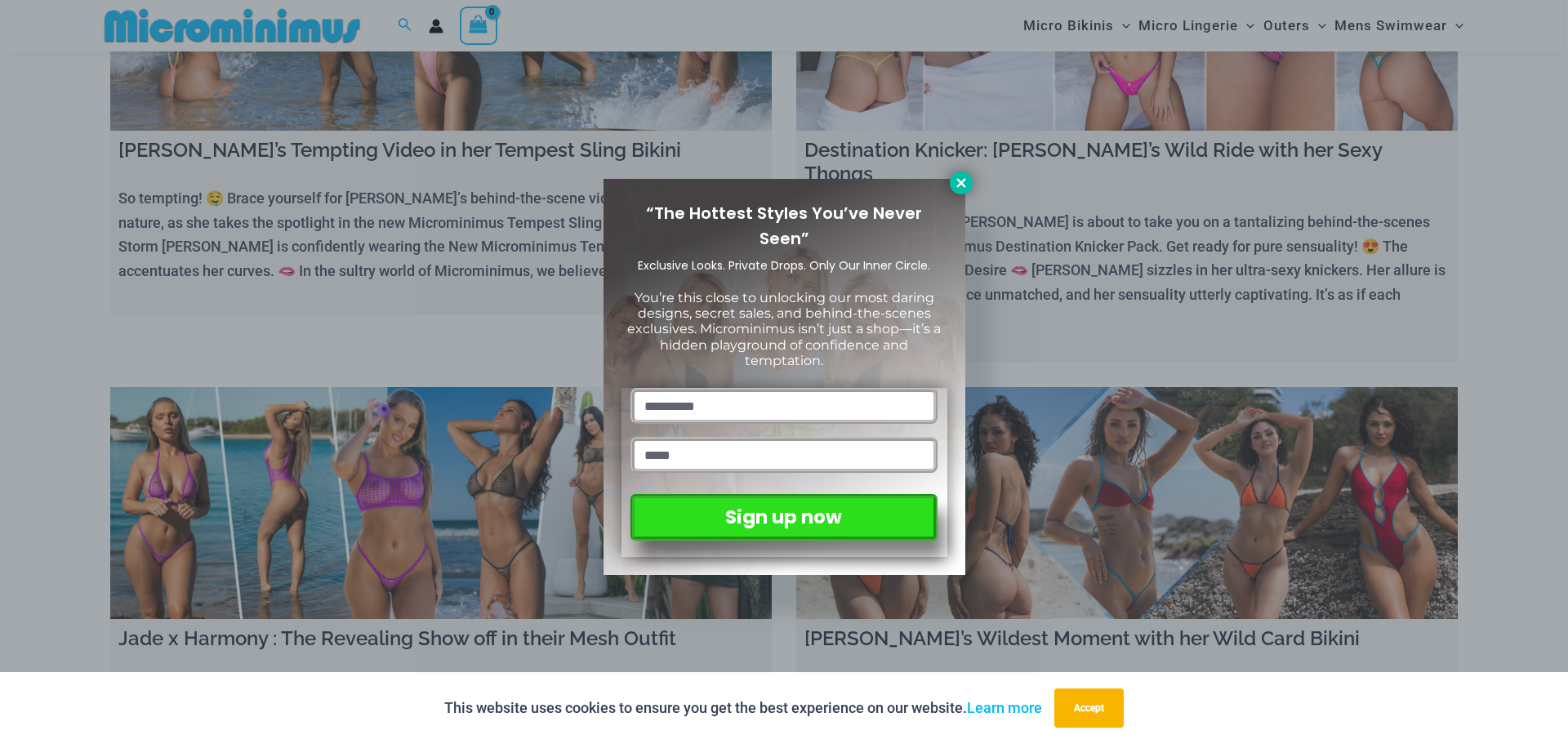
click at [957, 179] on icon at bounding box center [961, 183] width 9 height 9
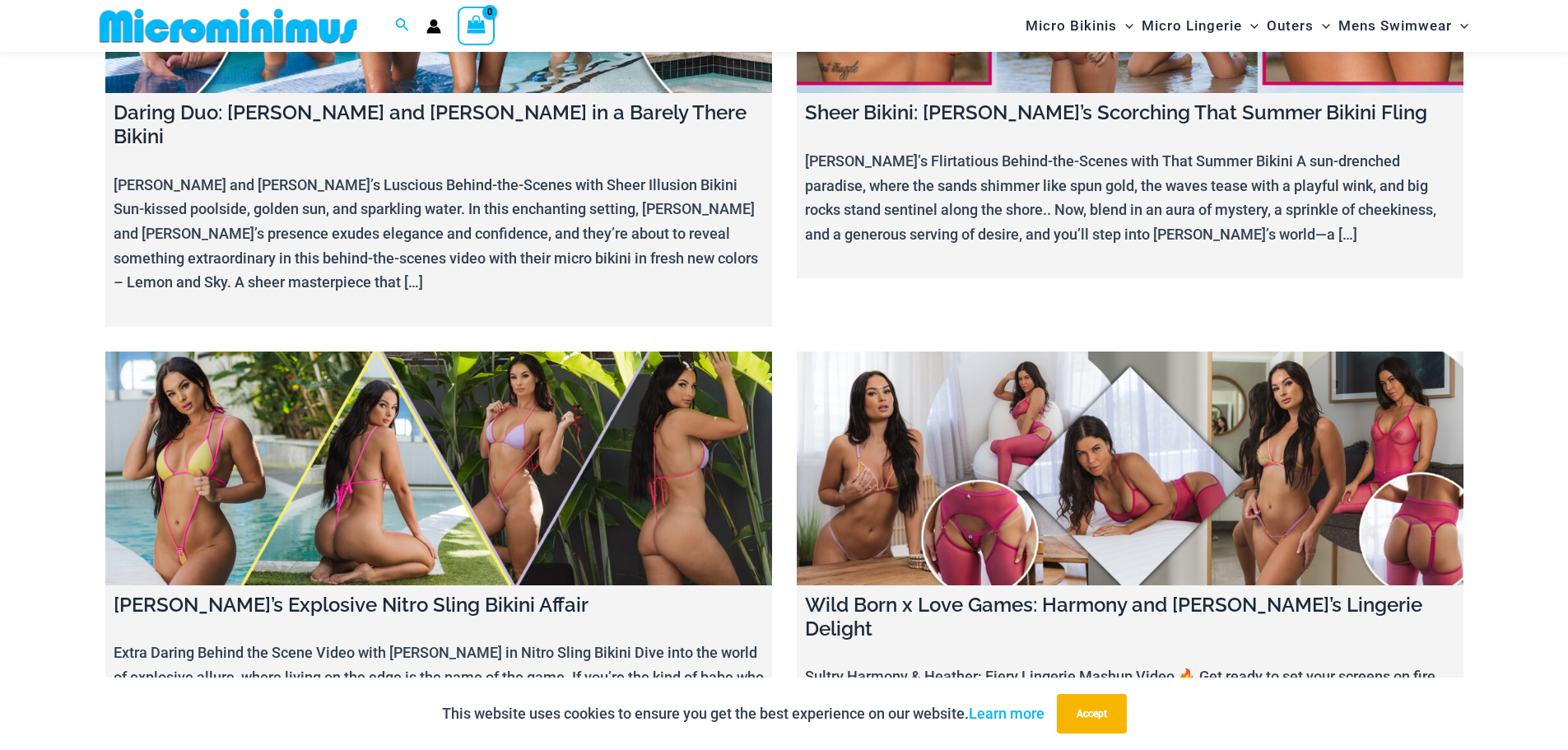
scroll to position [11922, 0]
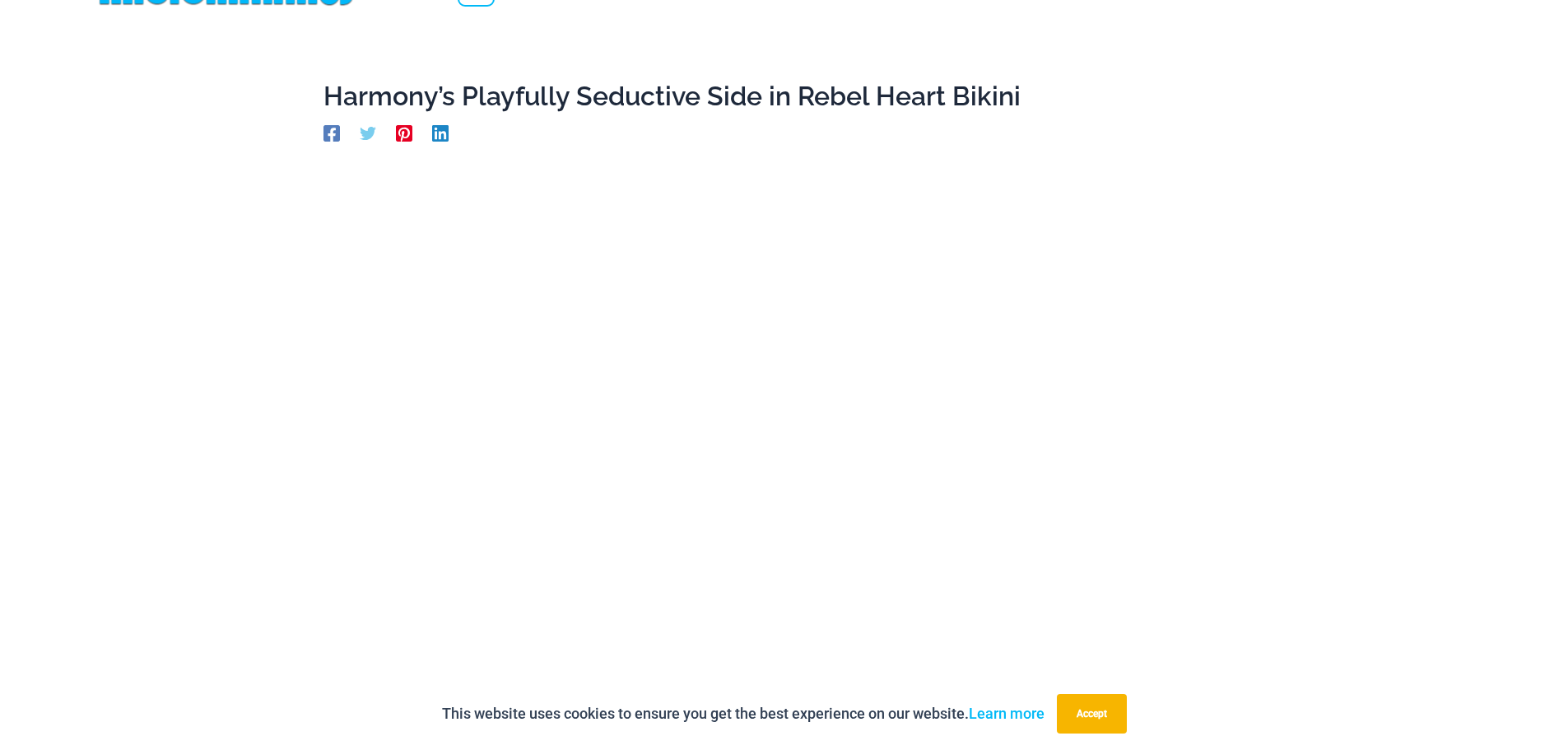
scroll to position [18, 0]
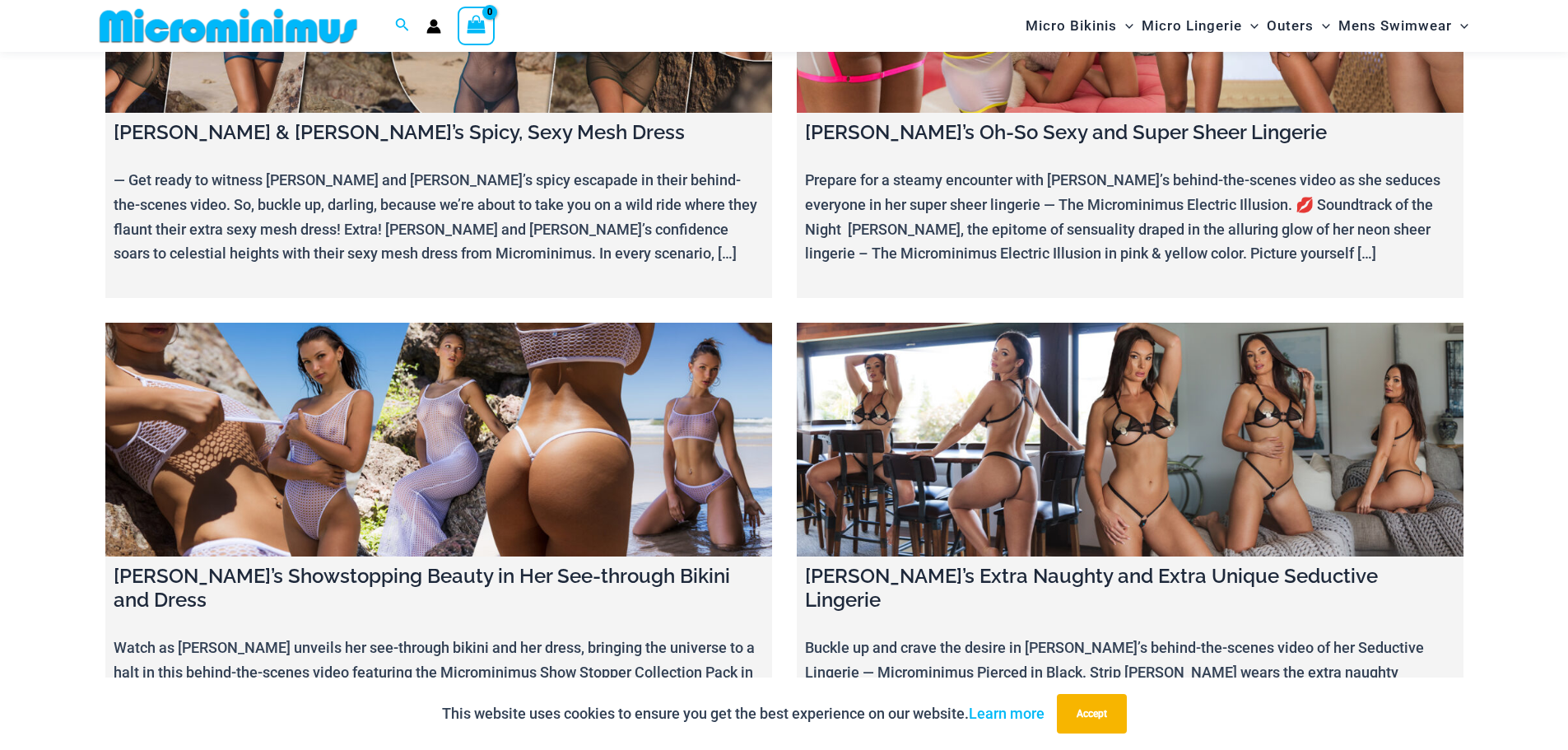
scroll to position [7558, 0]
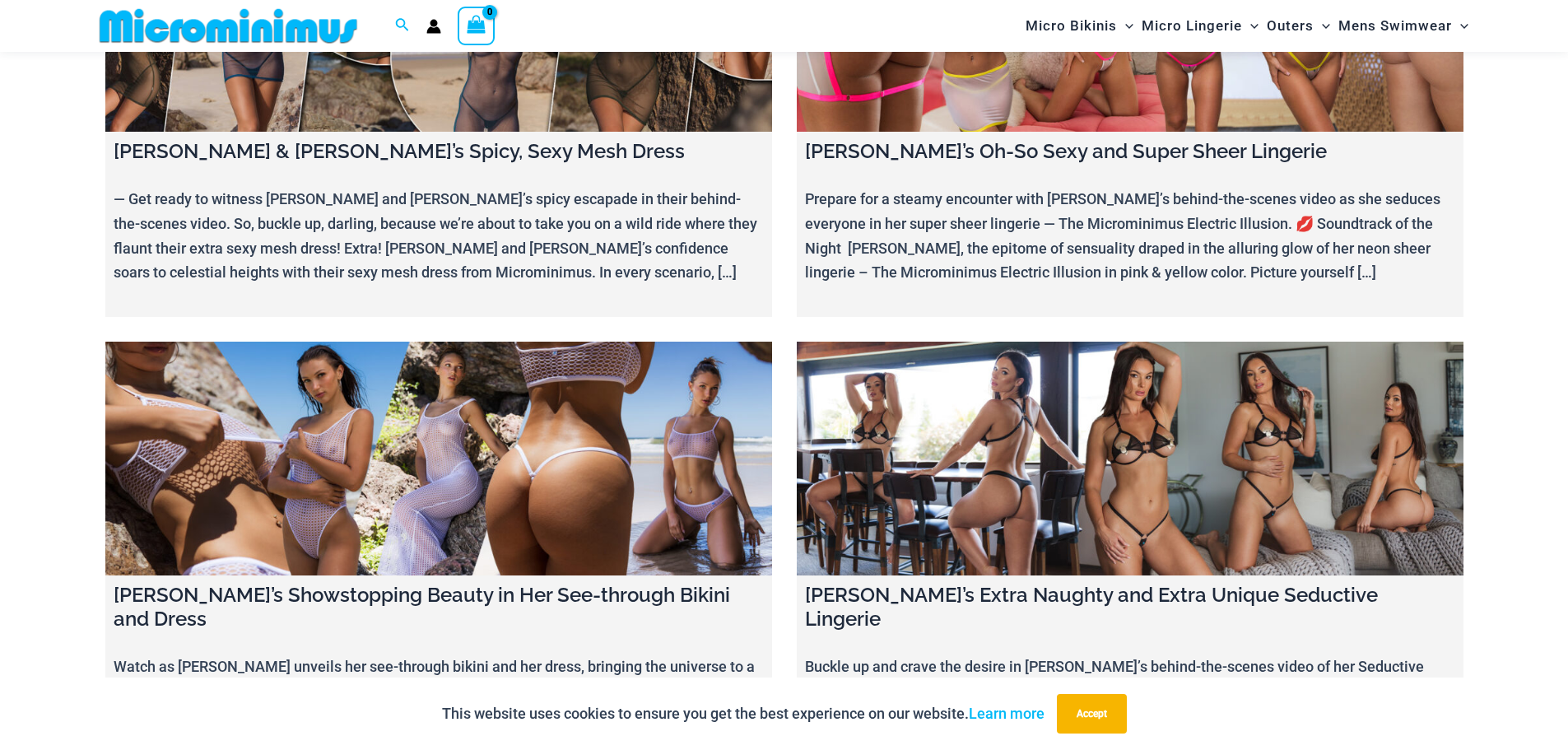
click at [474, 352] on link at bounding box center [438, 459] width 667 height 234
